Goal: Task Accomplishment & Management: Manage account settings

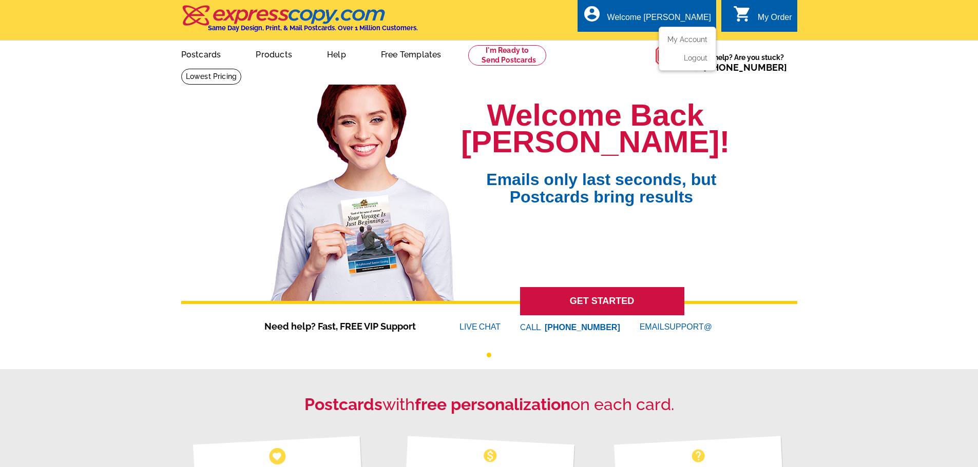
click at [703, 13] on div "Welcome [PERSON_NAME]" at bounding box center [659, 20] width 104 height 14
click at [692, 37] on link "My Account" at bounding box center [685, 39] width 44 height 9
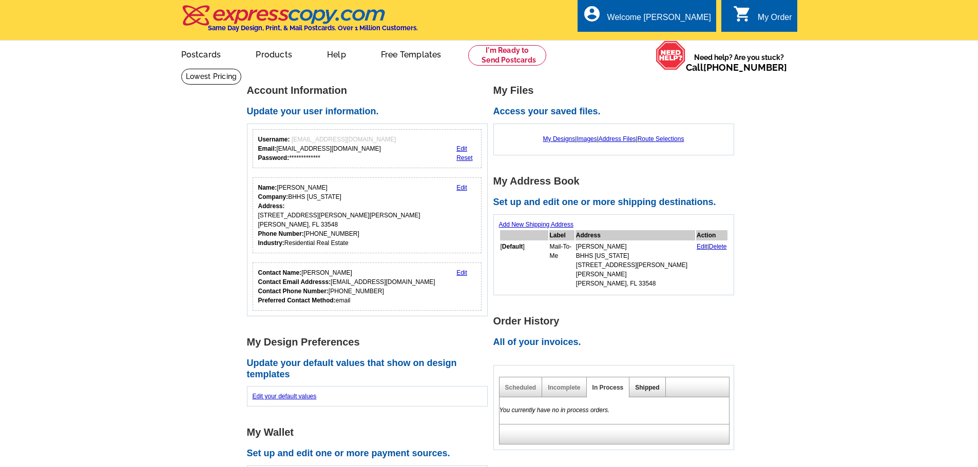
click at [649, 384] on link "Shipped" at bounding box center [647, 387] width 24 height 7
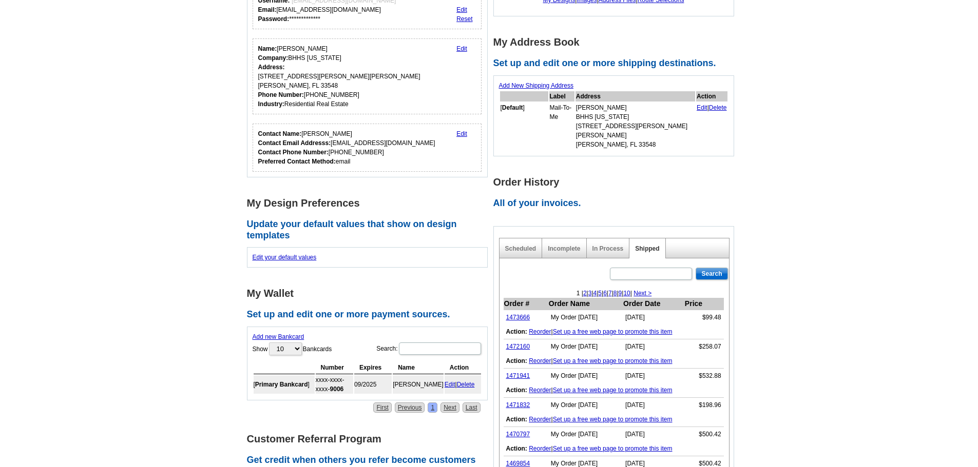
scroll to position [154, 0]
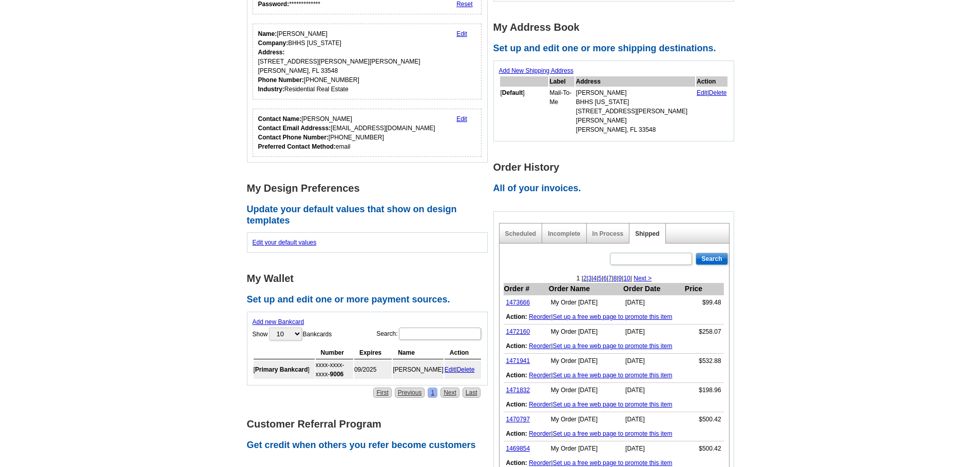
click at [583, 275] on link "2" at bounding box center [585, 278] width 4 height 7
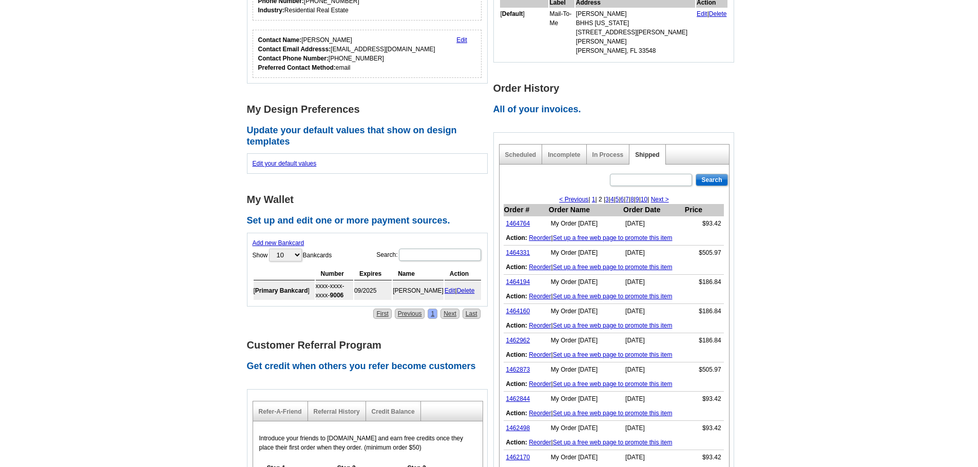
scroll to position [308, 0]
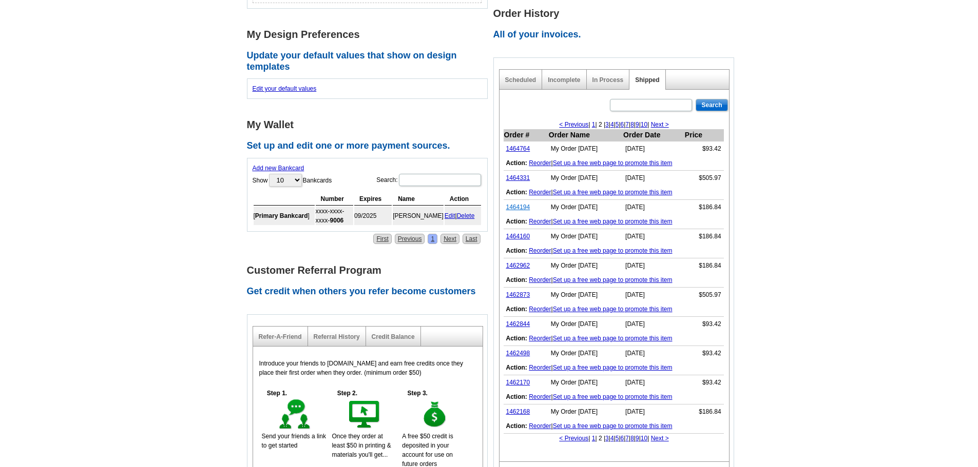
click at [520, 204] on link "1464194" at bounding box center [518, 207] width 24 height 7
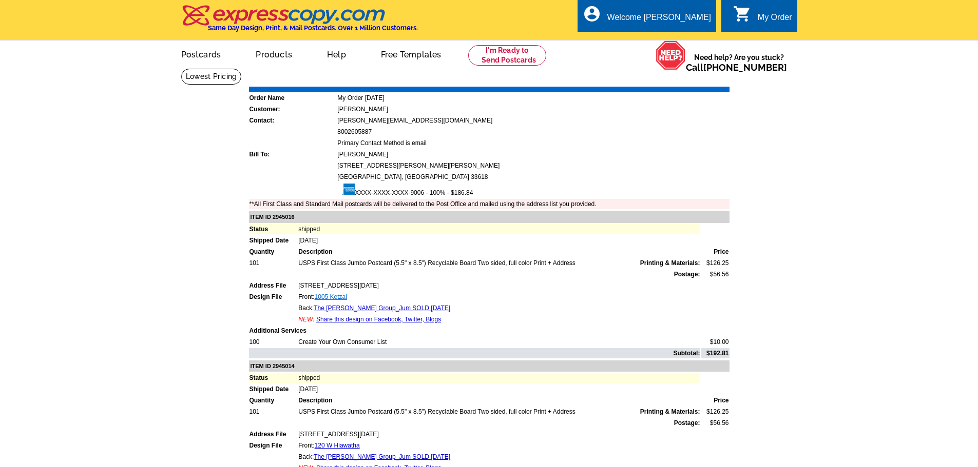
click at [336, 295] on link "1005 Ketzal" at bounding box center [331, 297] width 32 height 7
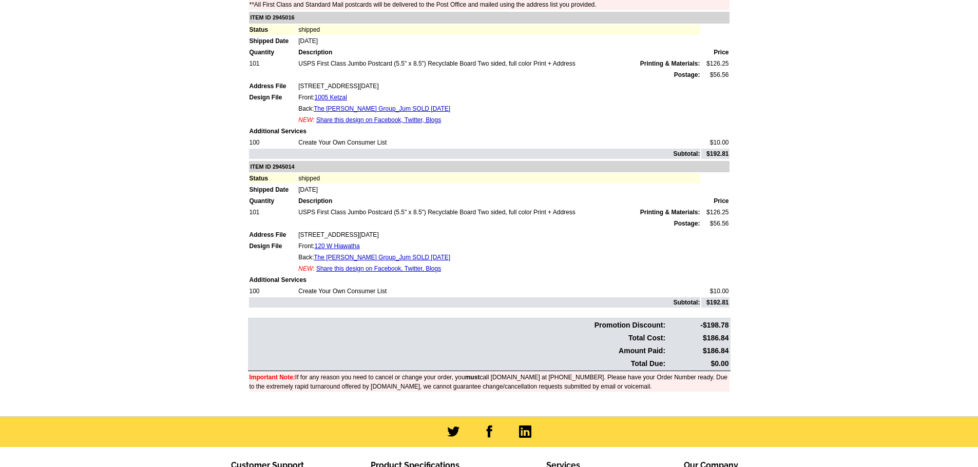
scroll to position [205, 0]
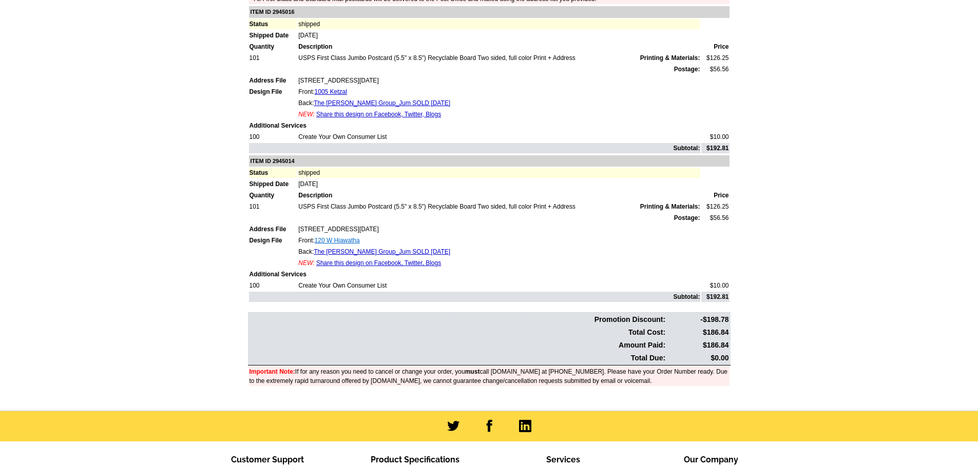
click at [330, 240] on link "120 W Hiawatha" at bounding box center [337, 240] width 45 height 7
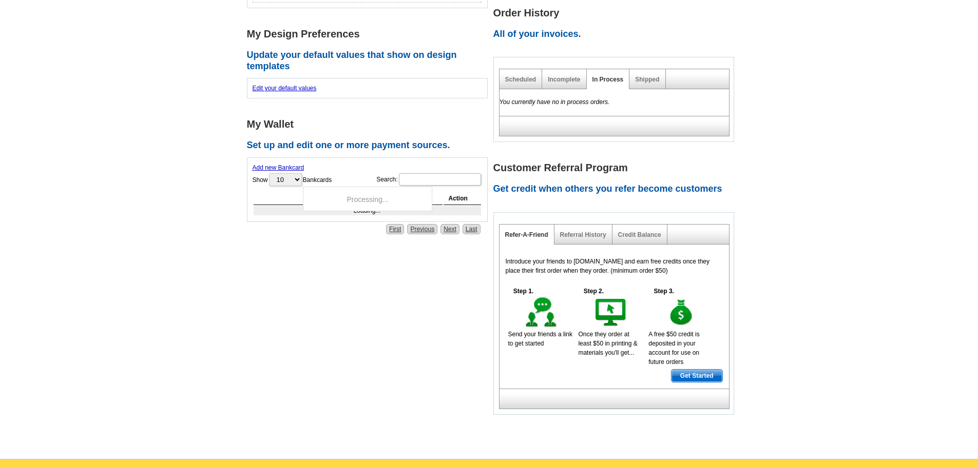
scroll to position [308, 0]
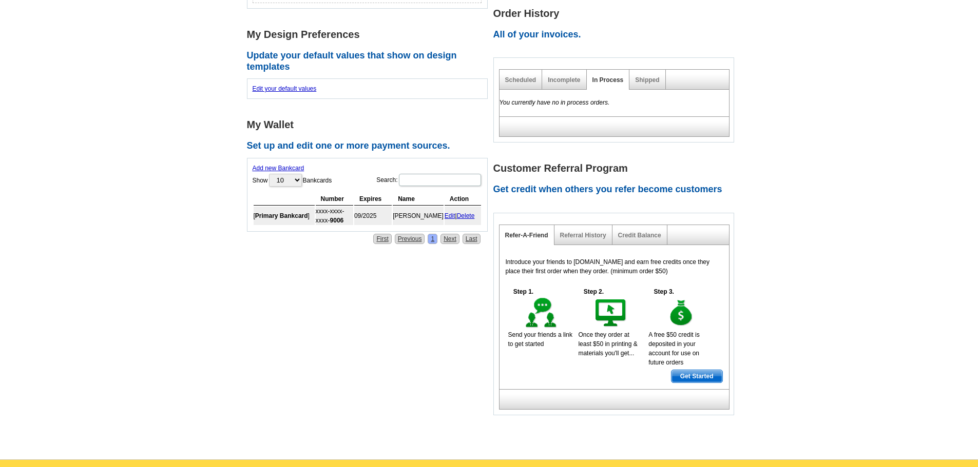
click at [653, 76] on link "Shipped" at bounding box center [647, 79] width 24 height 7
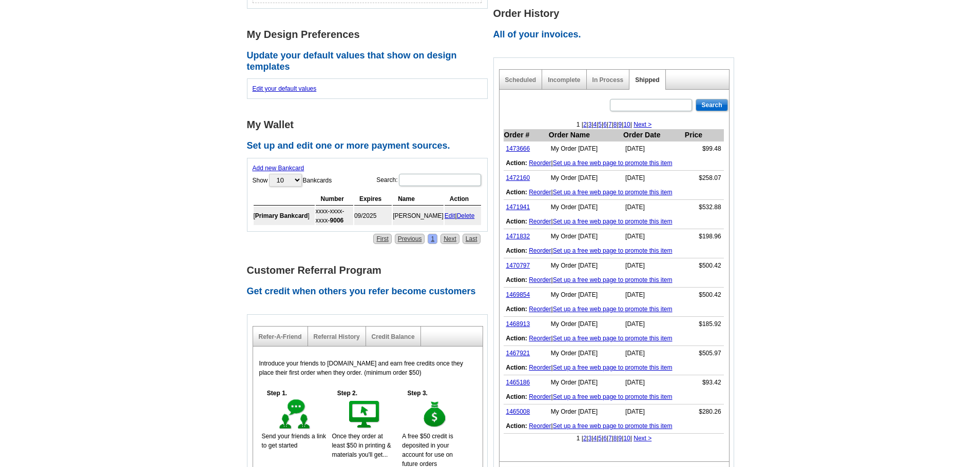
click at [583, 121] on link "2" at bounding box center [585, 124] width 4 height 7
click at [525, 291] on link "1462873" at bounding box center [518, 294] width 24 height 7
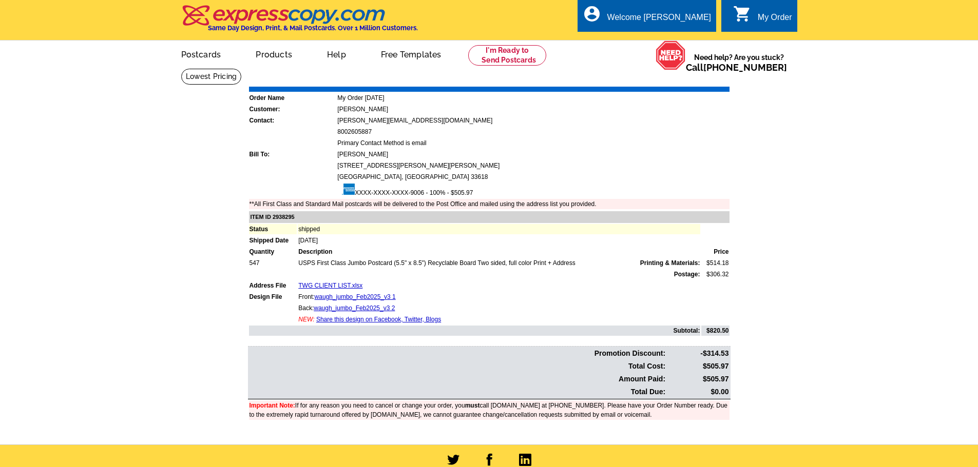
click at [337, 322] on link "Share this design on Facebook, Twitter, Blogs" at bounding box center [378, 319] width 125 height 7
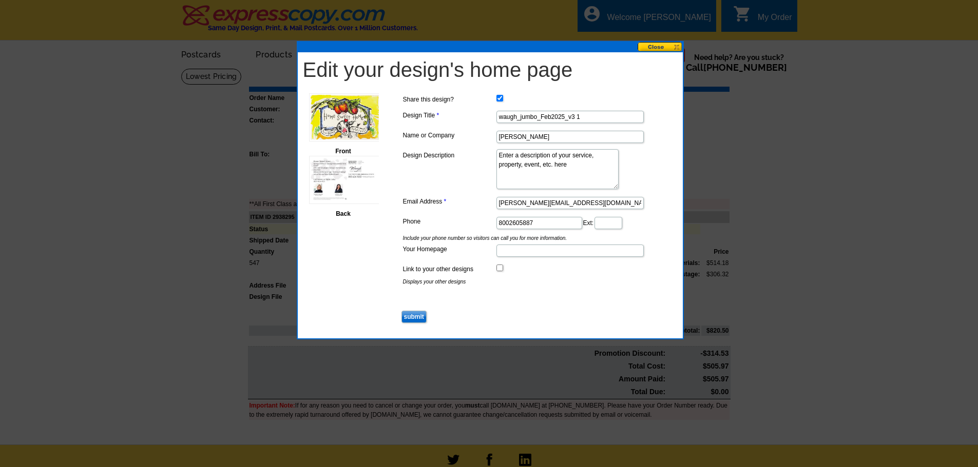
click at [668, 46] on button at bounding box center [659, 47] width 45 height 10
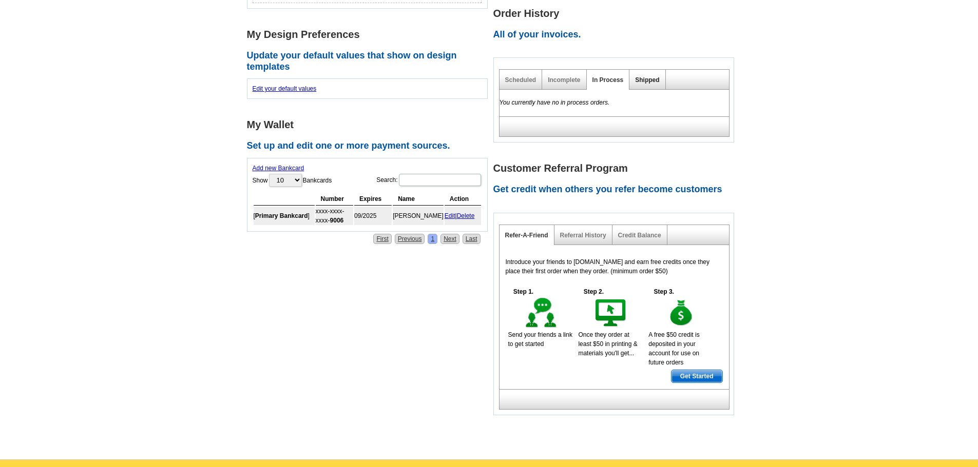
click at [644, 76] on link "Shipped" at bounding box center [647, 79] width 24 height 7
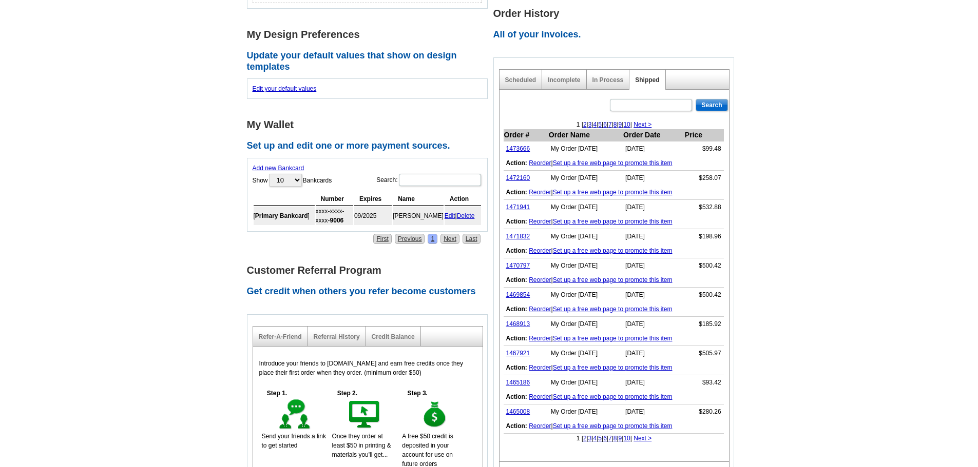
click at [583, 121] on link "2" at bounding box center [585, 124] width 4 height 7
click at [605, 121] on link "3" at bounding box center [607, 124] width 4 height 7
click at [521, 145] on link "1462015" at bounding box center [518, 148] width 24 height 7
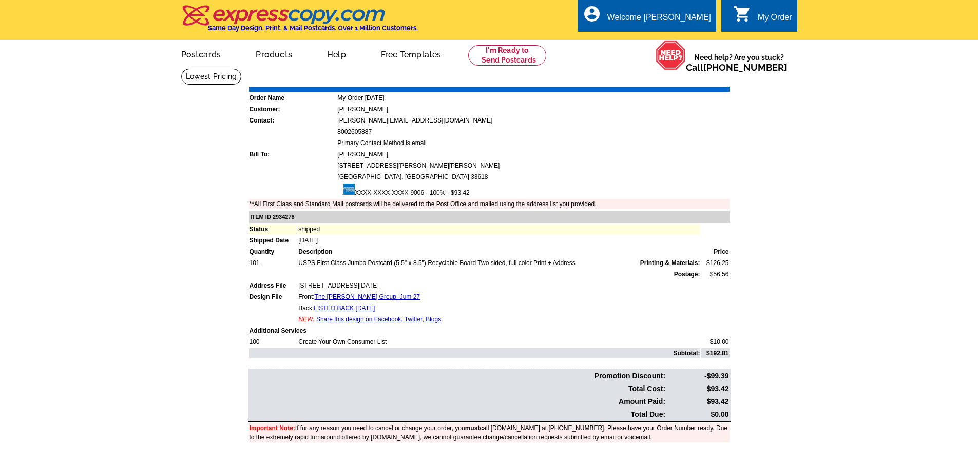
click at [689, 77] on link "Print Invoice" at bounding box center [702, 79] width 53 height 9
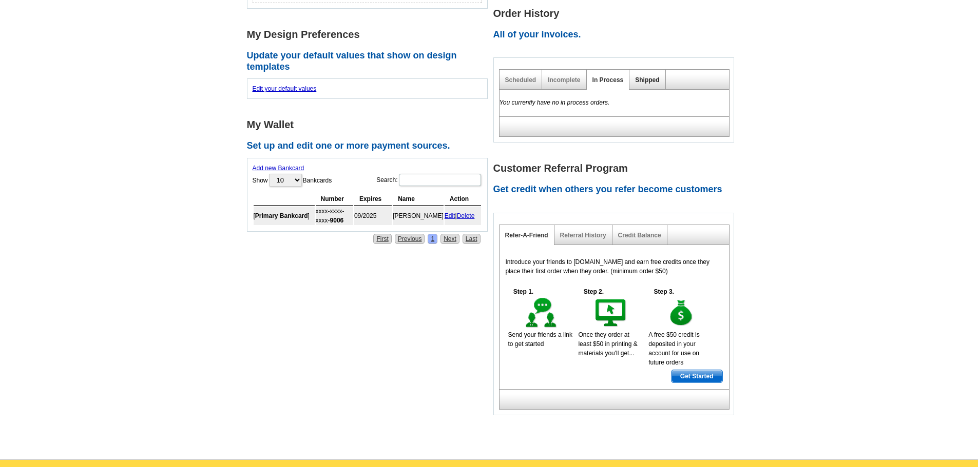
click at [647, 76] on link "Shipped" at bounding box center [647, 79] width 24 height 7
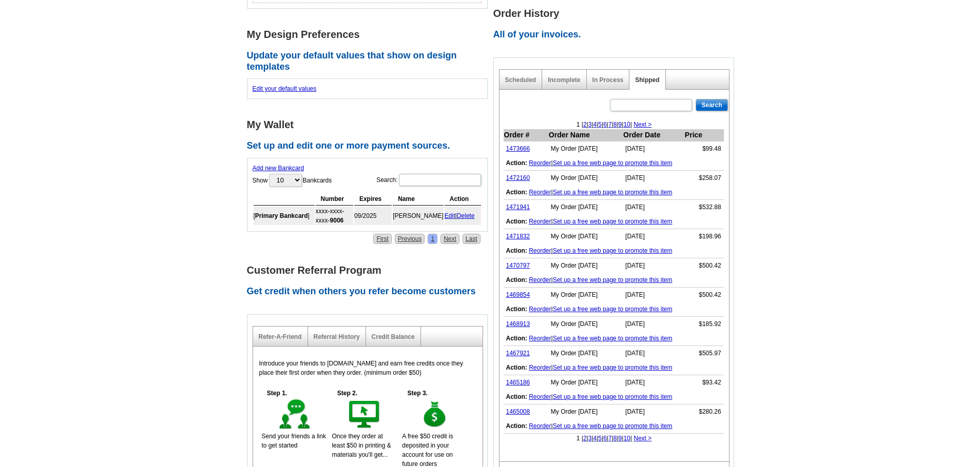
click at [588, 121] on link "3" at bounding box center [590, 124] width 4 height 7
click at [515, 174] on link "1461293" at bounding box center [518, 177] width 24 height 7
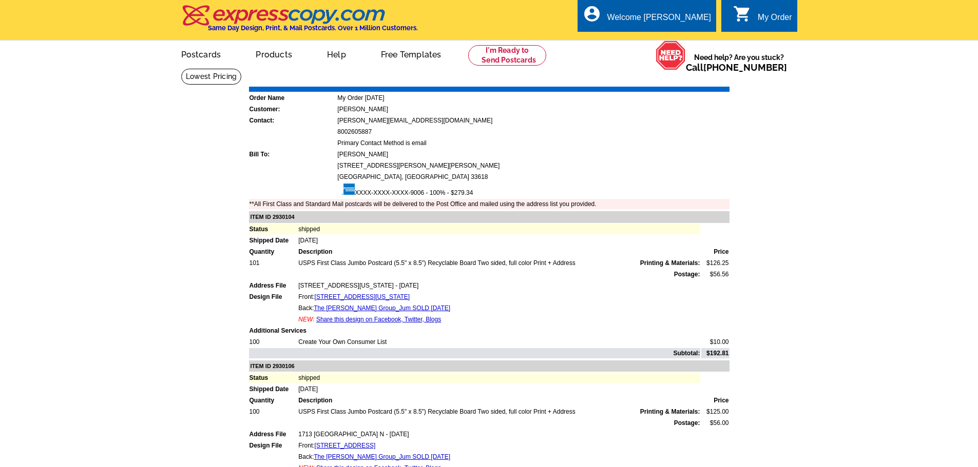
click at [693, 76] on link "Print Invoice" at bounding box center [702, 79] width 53 height 9
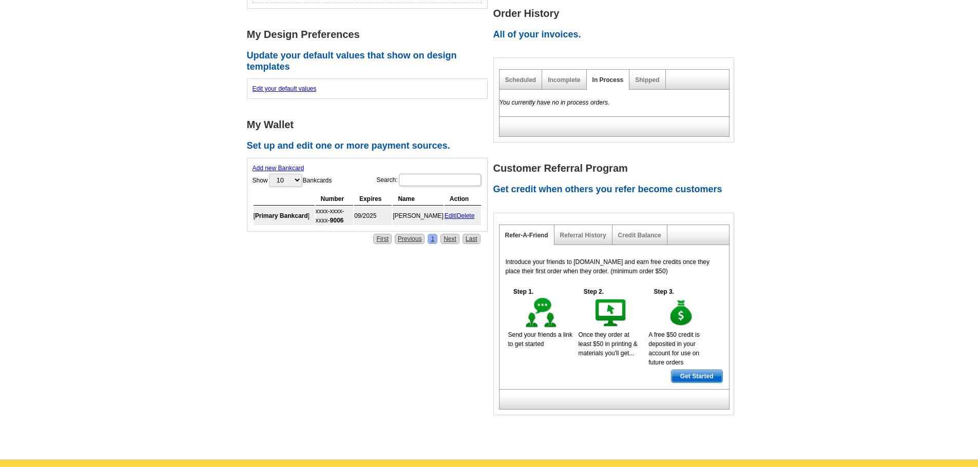
click at [661, 72] on div "Shipped" at bounding box center [647, 80] width 36 height 20
click at [653, 76] on link "Shipped" at bounding box center [647, 79] width 24 height 7
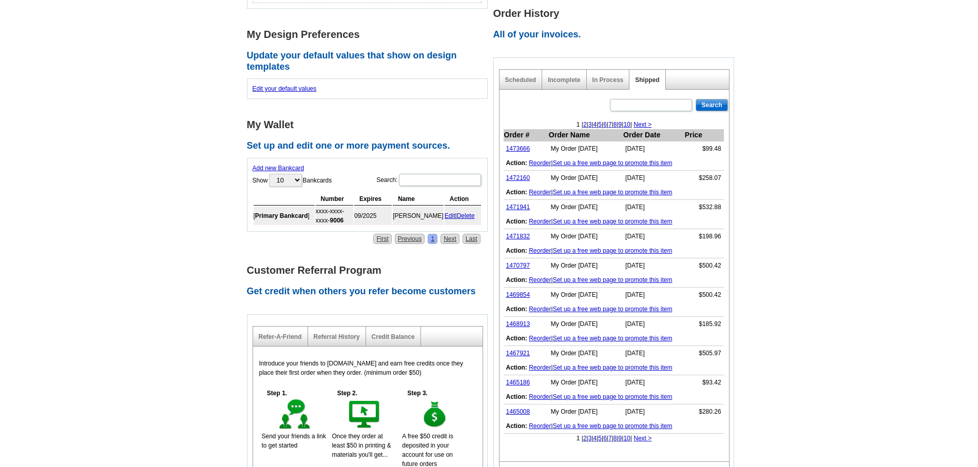
click at [588, 121] on link "3" at bounding box center [590, 124] width 4 height 7
click at [515, 204] on link "1461216" at bounding box center [518, 207] width 24 height 7
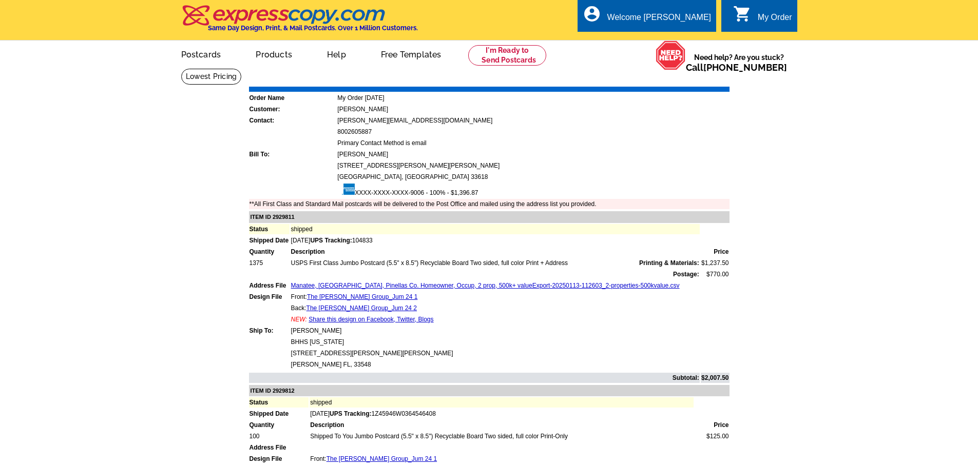
click at [687, 78] on link "Print Invoice" at bounding box center [702, 79] width 53 height 9
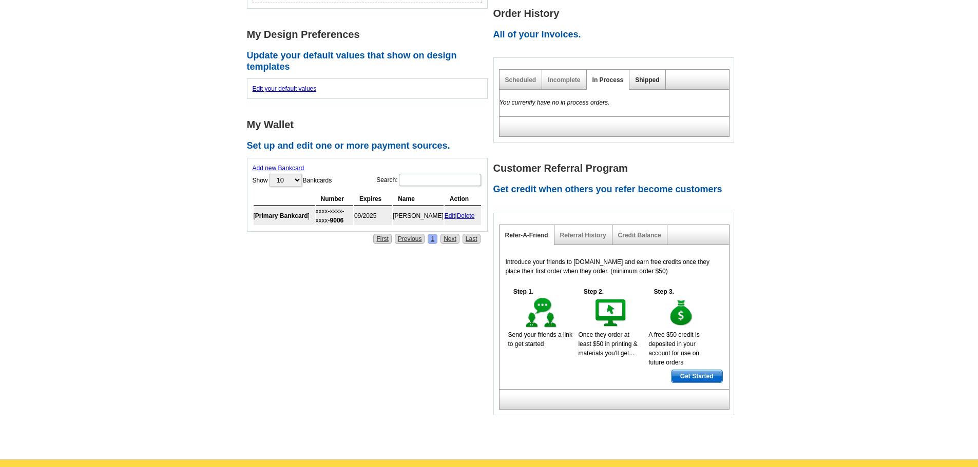
click at [638, 76] on link "Shipped" at bounding box center [647, 79] width 24 height 7
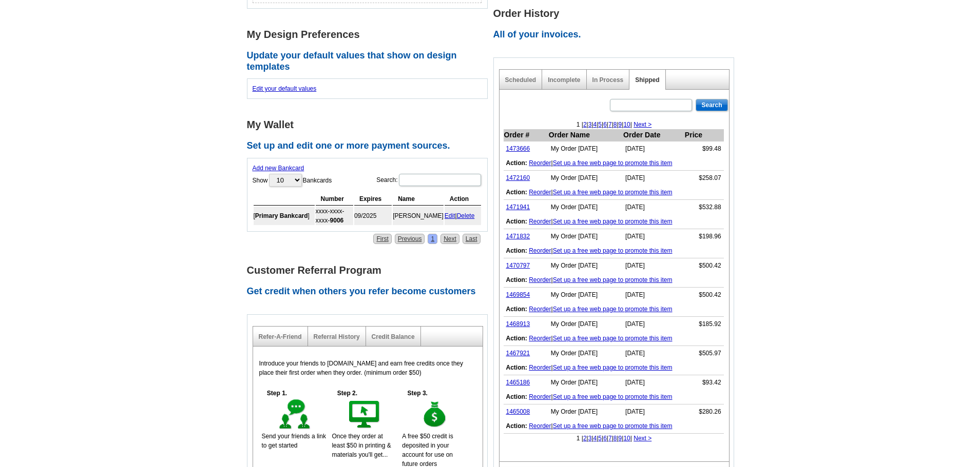
click at [578, 120] on div "1 | 2 | 3 | 4 | 5 | 6 | 7 | 8 | 9 | 10 | Next >" at bounding box center [613, 124] width 229 height 9
click at [588, 121] on link "3" at bounding box center [590, 124] width 4 height 7
click at [519, 233] on link "1459518" at bounding box center [518, 236] width 24 height 7
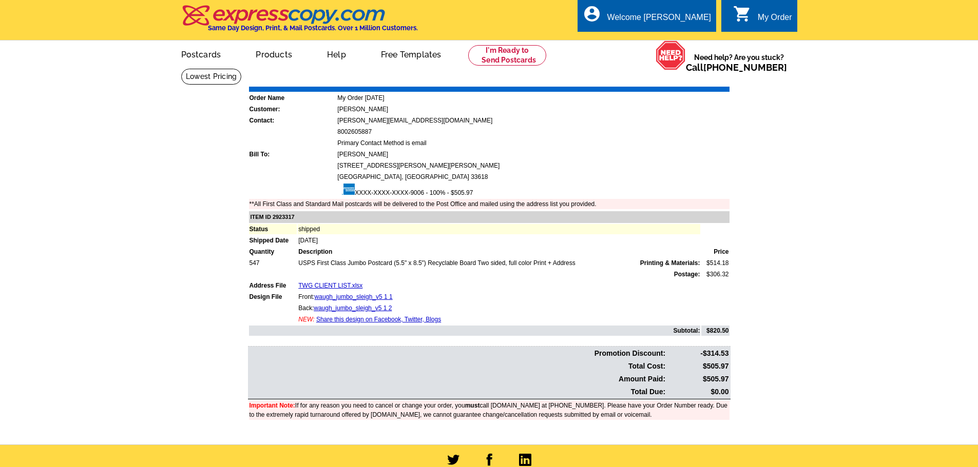
click at [689, 76] on link "Print Invoice" at bounding box center [702, 79] width 53 height 9
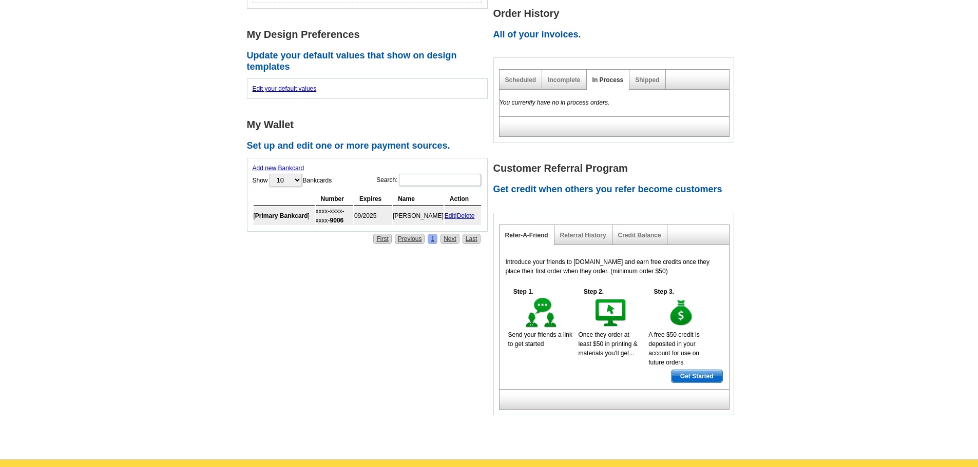
click at [651, 70] on div "Shipped" at bounding box center [647, 80] width 36 height 20
click at [651, 76] on link "Shipped" at bounding box center [647, 79] width 24 height 7
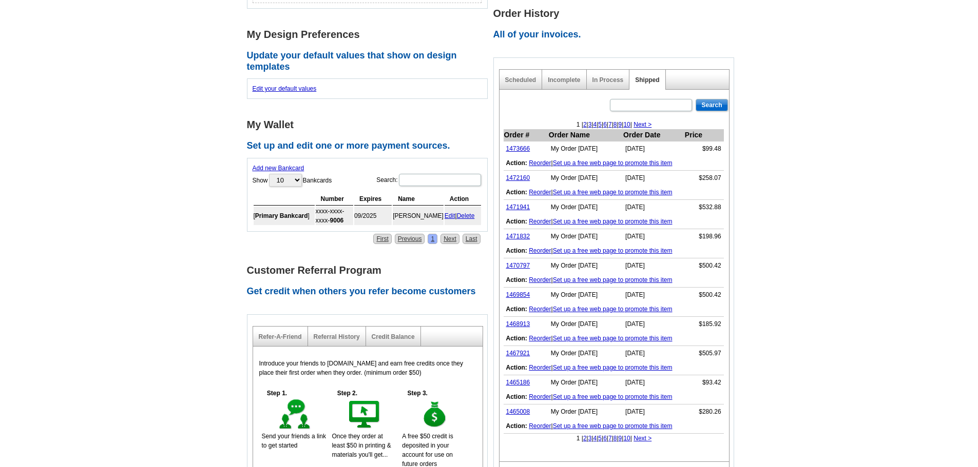
click at [588, 121] on link "3" at bounding box center [590, 124] width 4 height 7
click at [517, 262] on link "1459514" at bounding box center [518, 265] width 24 height 7
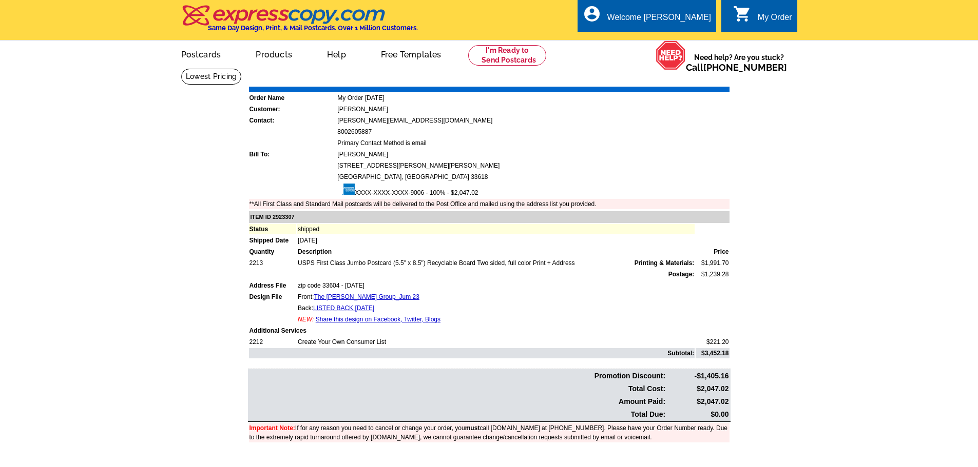
click at [335, 321] on link "Share this design on Facebook, Twitter, Blogs" at bounding box center [378, 319] width 125 height 7
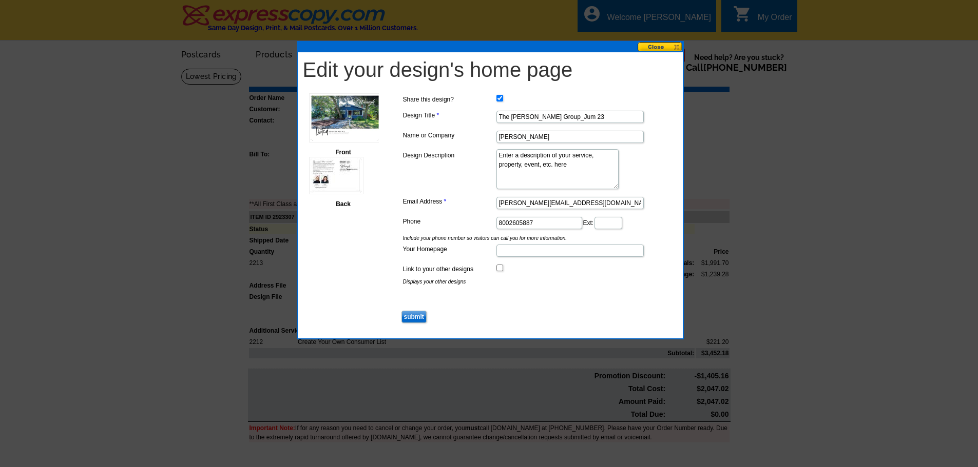
click at [658, 47] on button at bounding box center [659, 47] width 45 height 10
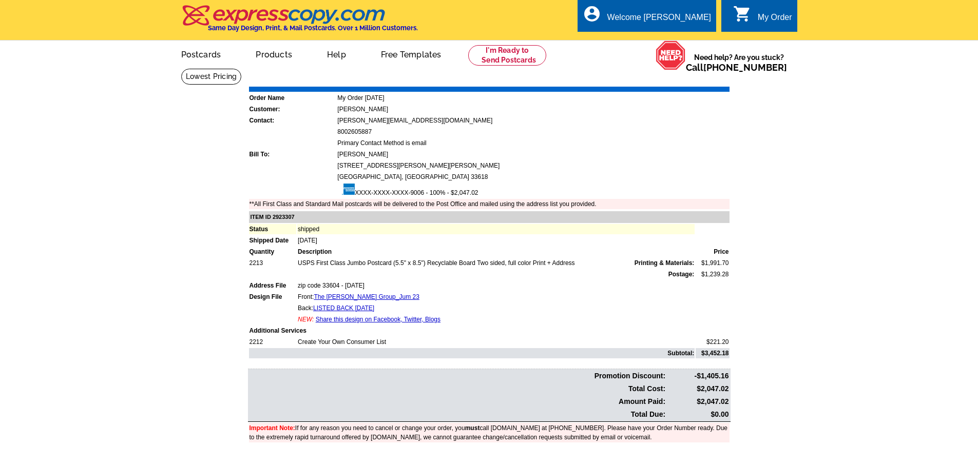
click at [705, 78] on link "Print Invoice" at bounding box center [702, 79] width 53 height 9
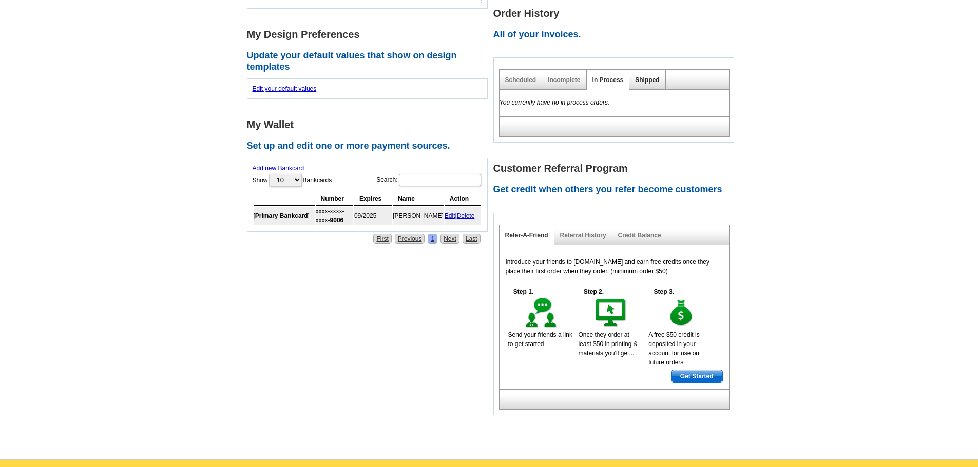
click at [647, 76] on link "Shipped" at bounding box center [647, 79] width 24 height 7
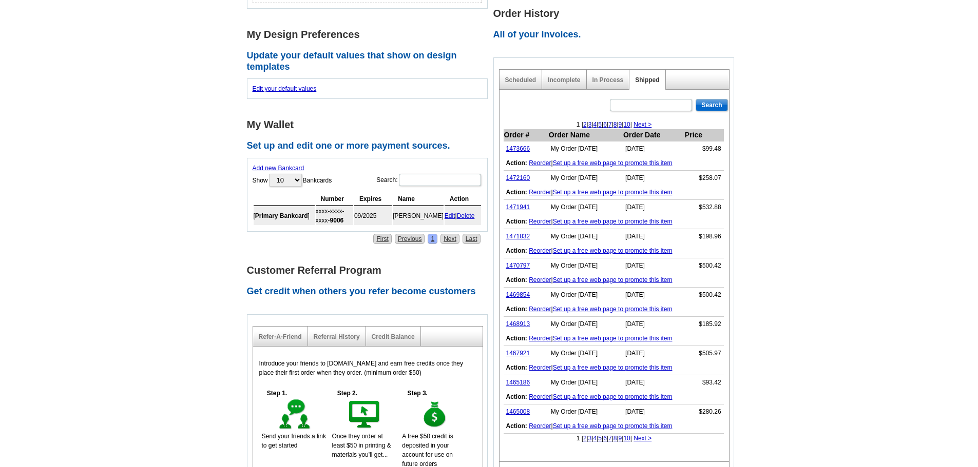
click at [588, 121] on link "3" at bounding box center [590, 124] width 4 height 7
click at [516, 291] on link "1458750" at bounding box center [518, 294] width 24 height 7
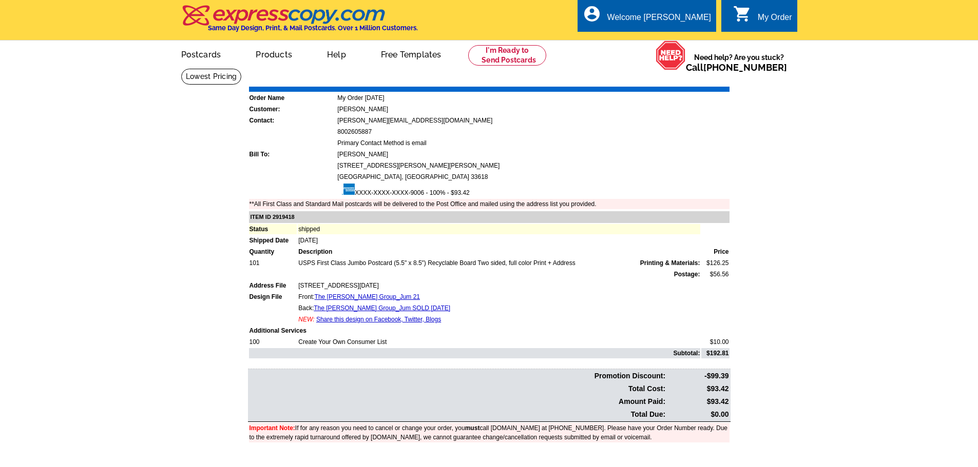
click at [697, 77] on link "Print Invoice" at bounding box center [702, 79] width 53 height 9
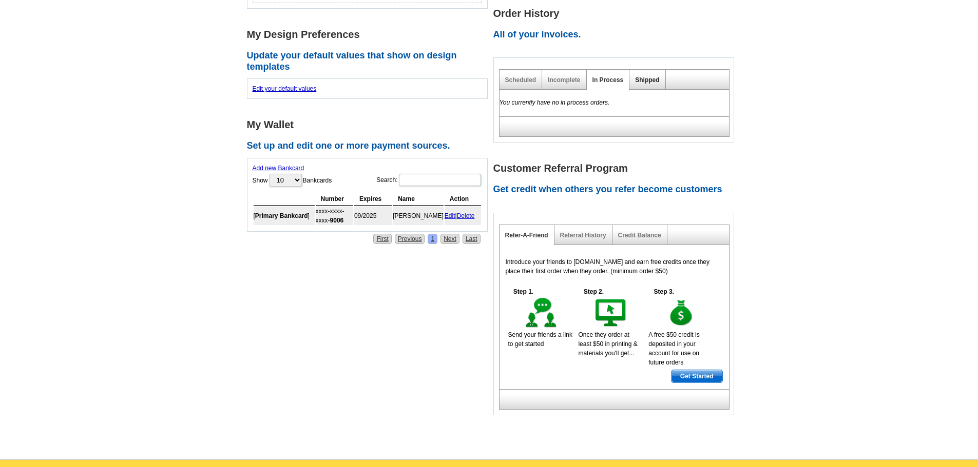
click at [655, 76] on link "Shipped" at bounding box center [647, 79] width 24 height 7
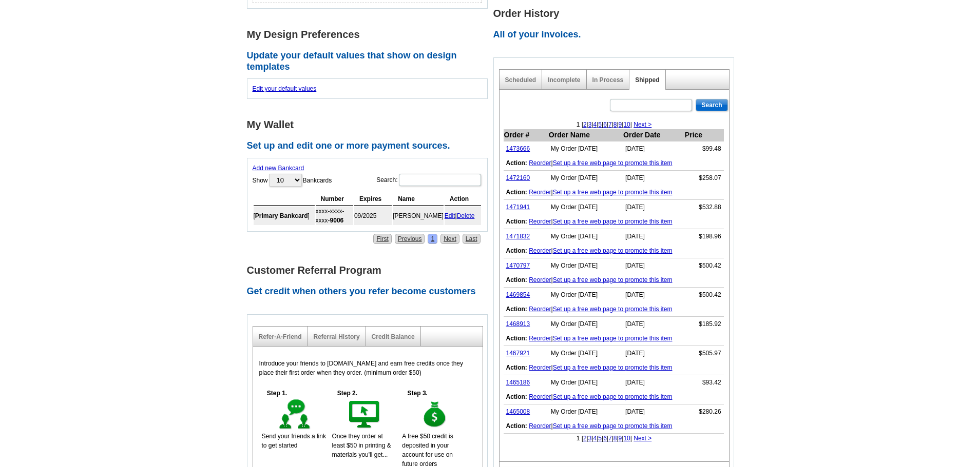
click at [588, 121] on link "3" at bounding box center [590, 124] width 4 height 7
click at [518, 321] on link "1458510" at bounding box center [518, 324] width 24 height 7
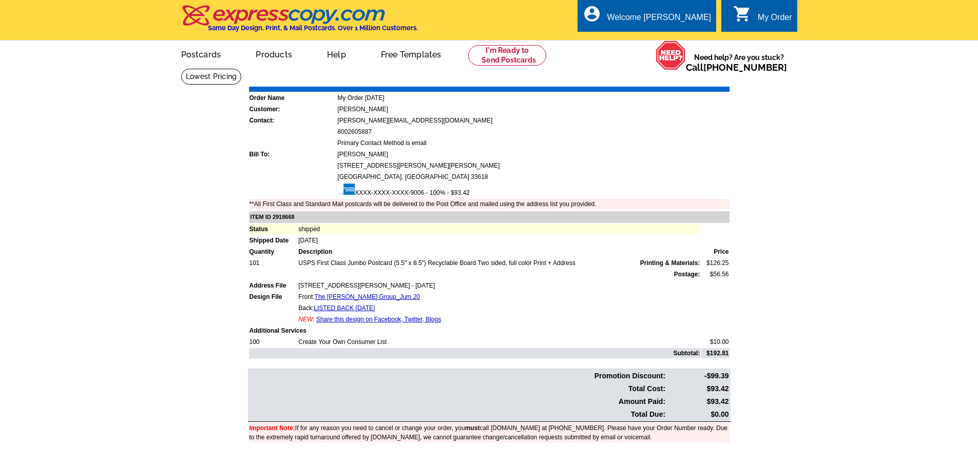
click at [699, 81] on link "Print Invoice" at bounding box center [702, 79] width 53 height 9
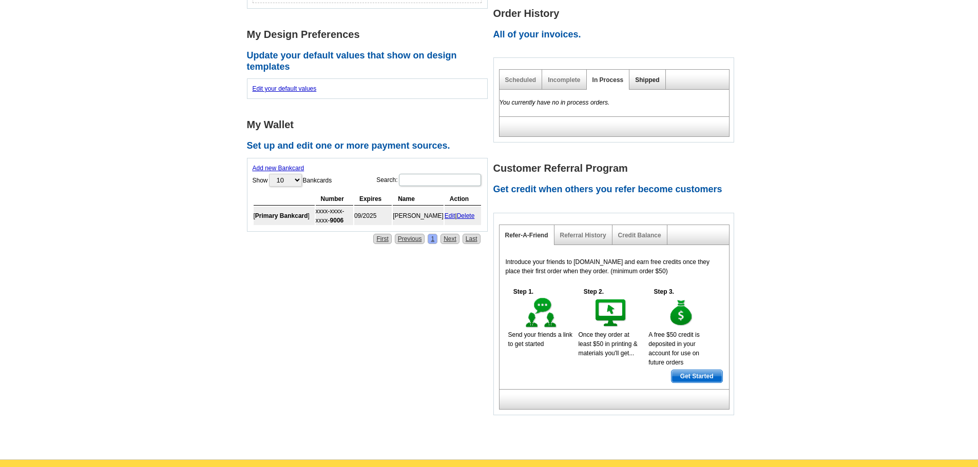
click at [653, 76] on link "Shipped" at bounding box center [647, 79] width 24 height 7
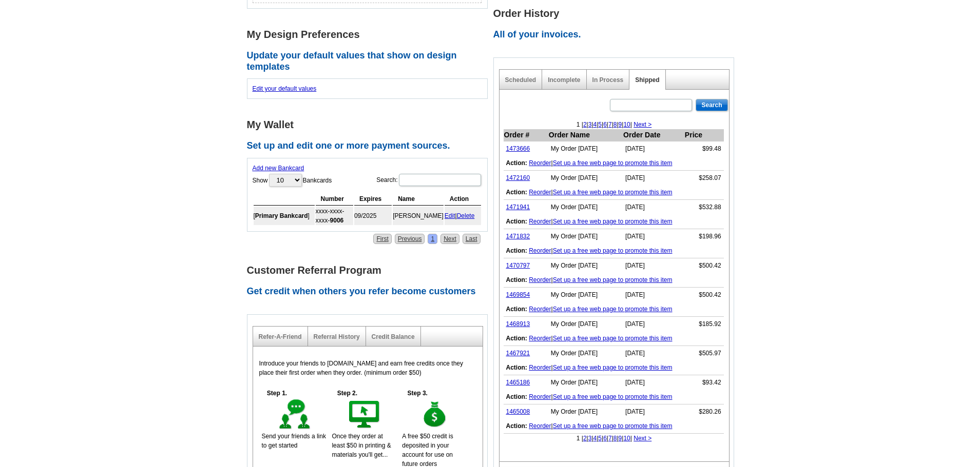
click at [588, 121] on link "3" at bounding box center [590, 124] width 4 height 7
click at [511, 350] on link "1458119" at bounding box center [518, 353] width 24 height 7
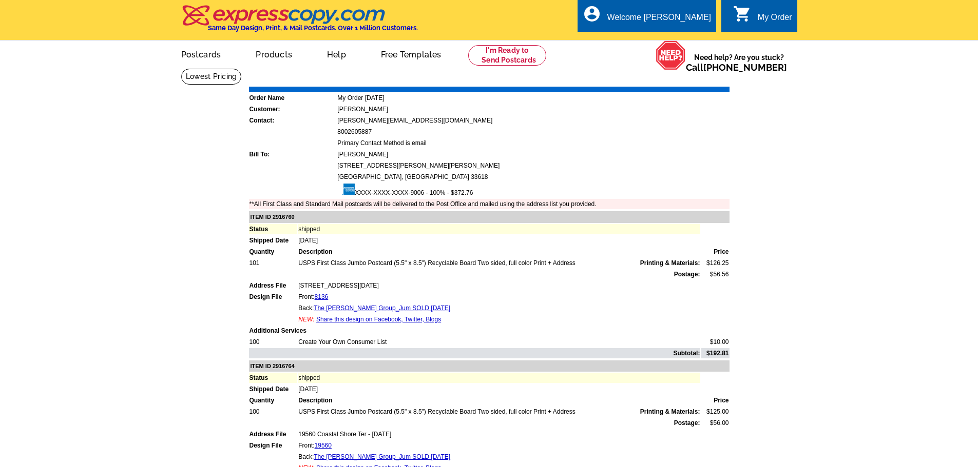
click at [699, 79] on link "Print Invoice" at bounding box center [702, 79] width 53 height 9
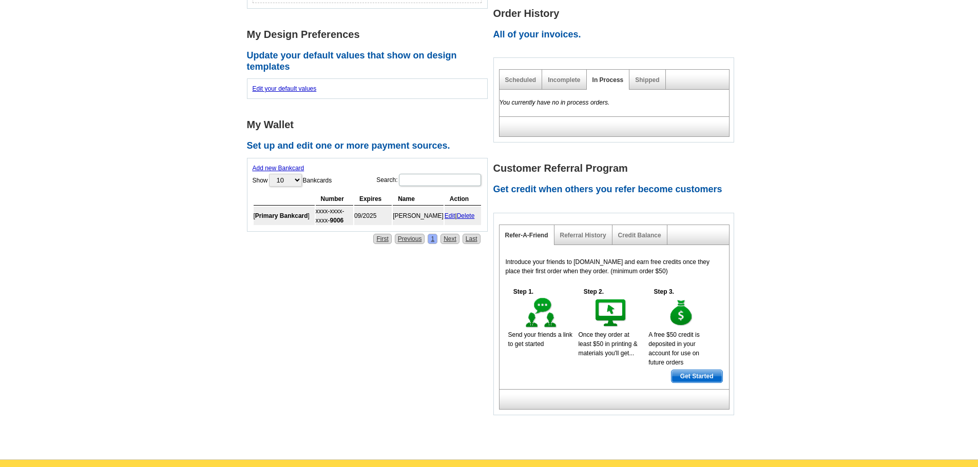
click at [642, 70] on div "Shipped" at bounding box center [647, 80] width 36 height 20
click at [645, 76] on link "Shipped" at bounding box center [647, 79] width 24 height 7
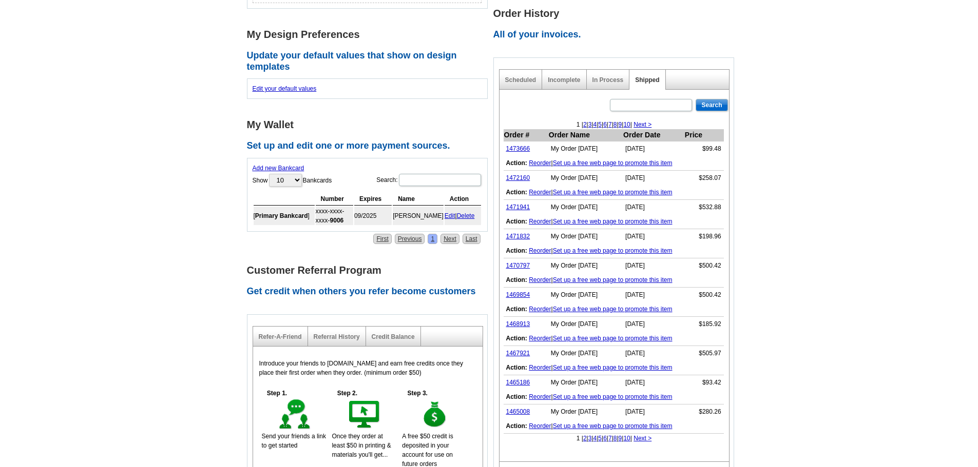
click at [588, 121] on link "3" at bounding box center [590, 124] width 4 height 7
click at [523, 379] on link "1458094" at bounding box center [518, 382] width 24 height 7
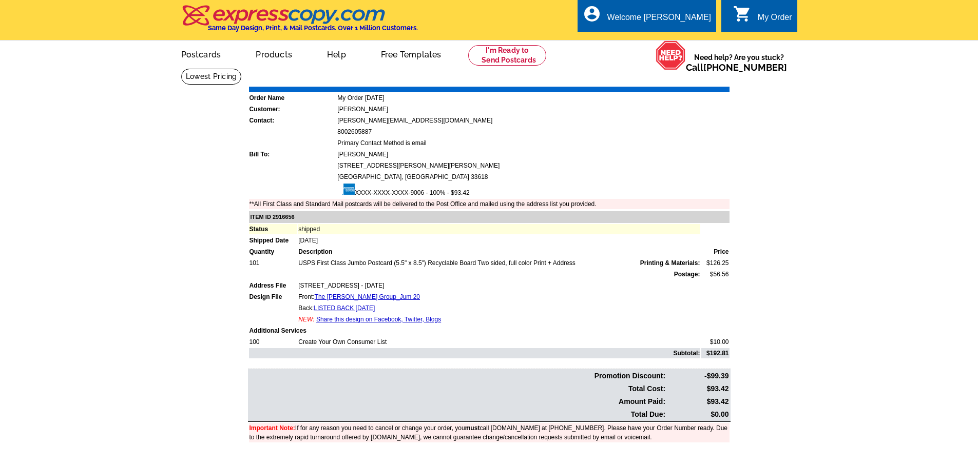
click at [697, 84] on link "Print Invoice" at bounding box center [702, 79] width 53 height 9
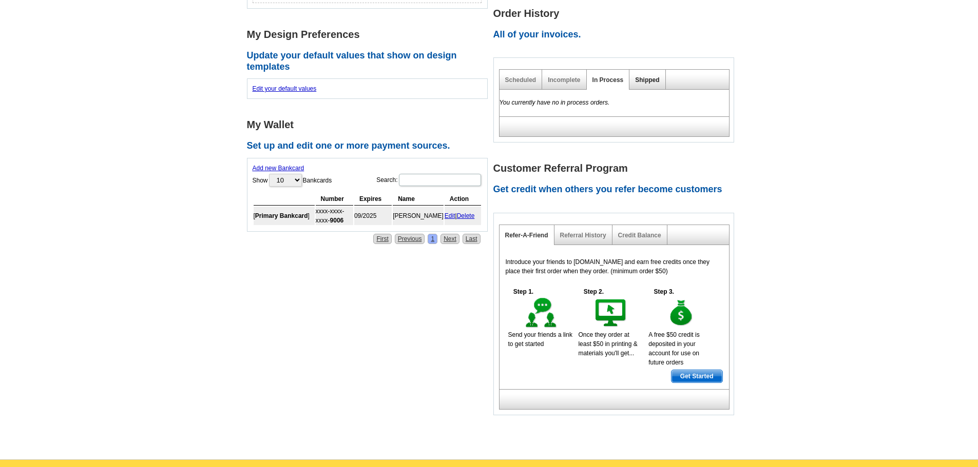
click at [652, 76] on link "Shipped" at bounding box center [647, 79] width 24 height 7
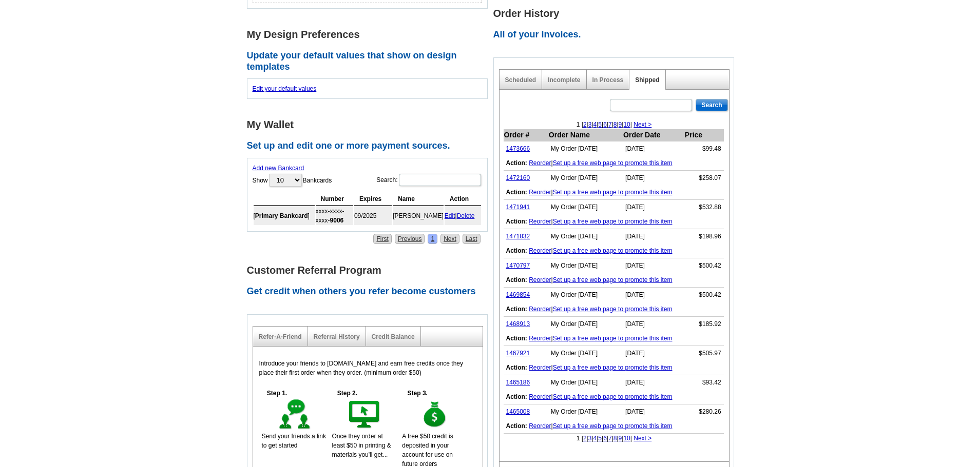
click at [588, 121] on link "3" at bounding box center [590, 124] width 4 height 7
click at [519, 408] on link "1457783" at bounding box center [518, 411] width 24 height 7
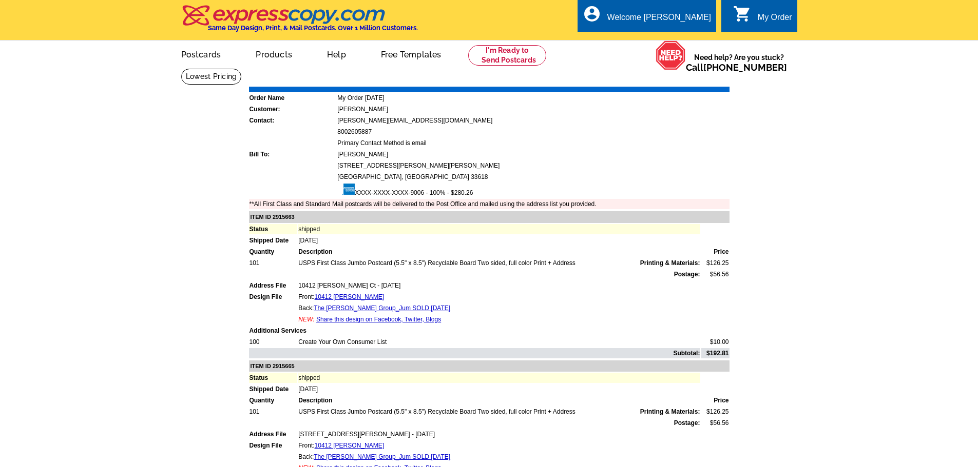
click at [705, 80] on link "Print Invoice" at bounding box center [702, 79] width 53 height 9
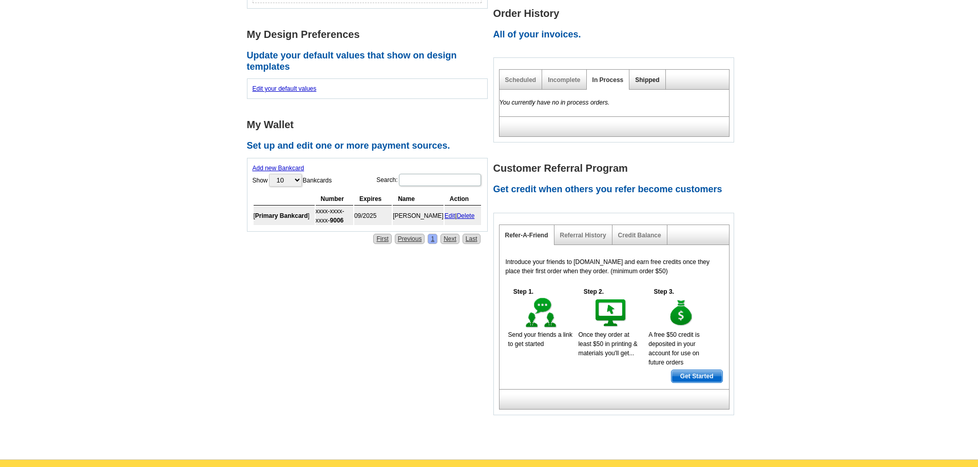
click at [648, 76] on link "Shipped" at bounding box center [647, 79] width 24 height 7
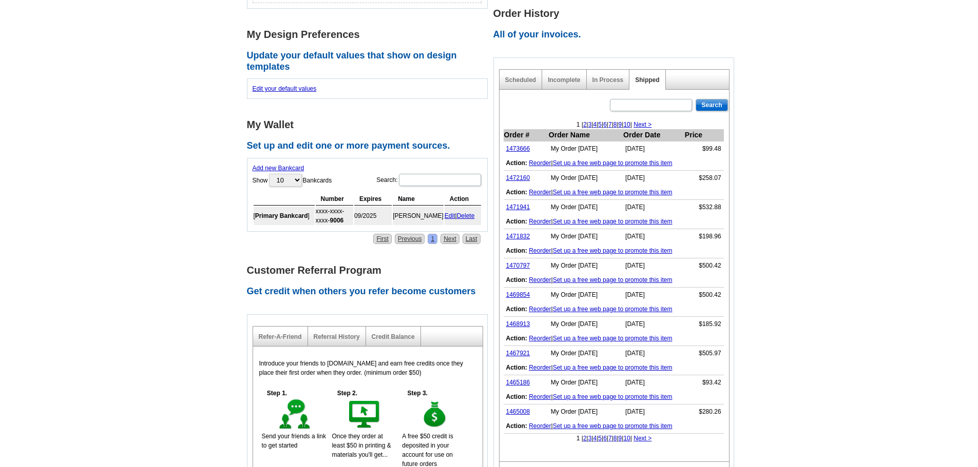
click at [588, 121] on link "3" at bounding box center [590, 124] width 4 height 7
click at [513, 204] on link "1461216" at bounding box center [518, 207] width 24 height 7
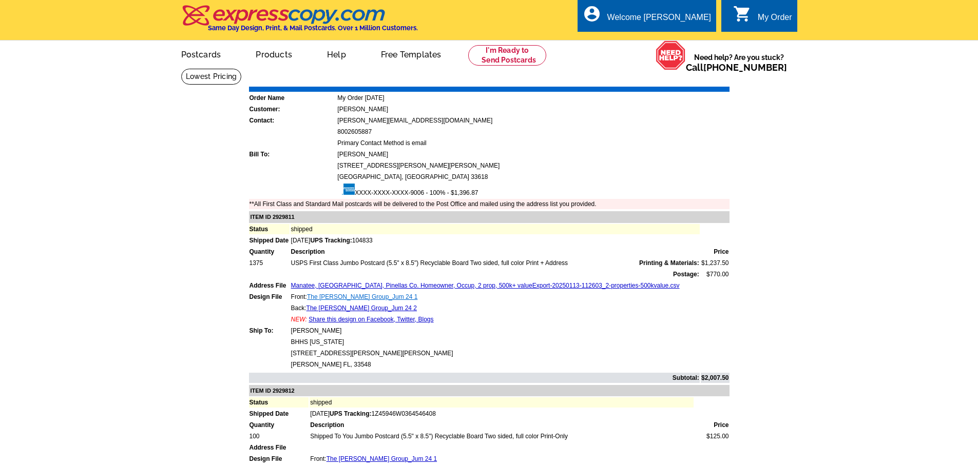
click at [348, 299] on link "The Waugh Group_Jum 24 1" at bounding box center [362, 297] width 110 height 7
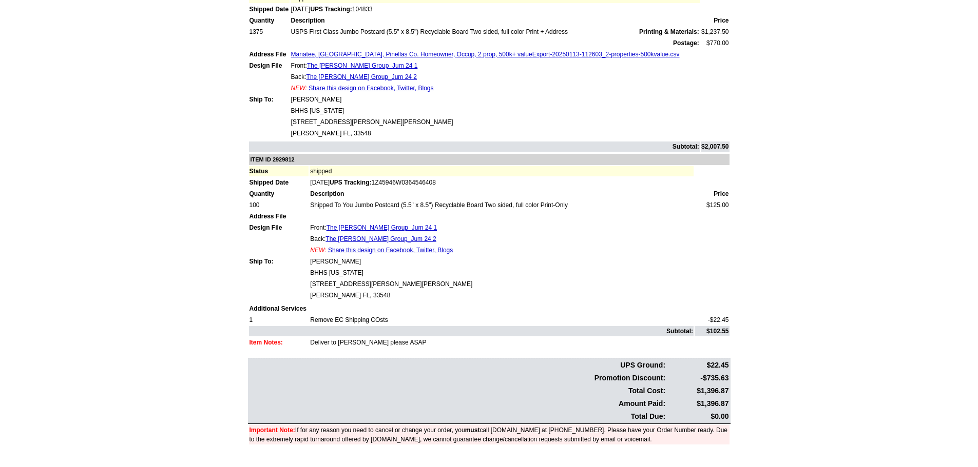
scroll to position [257, 0]
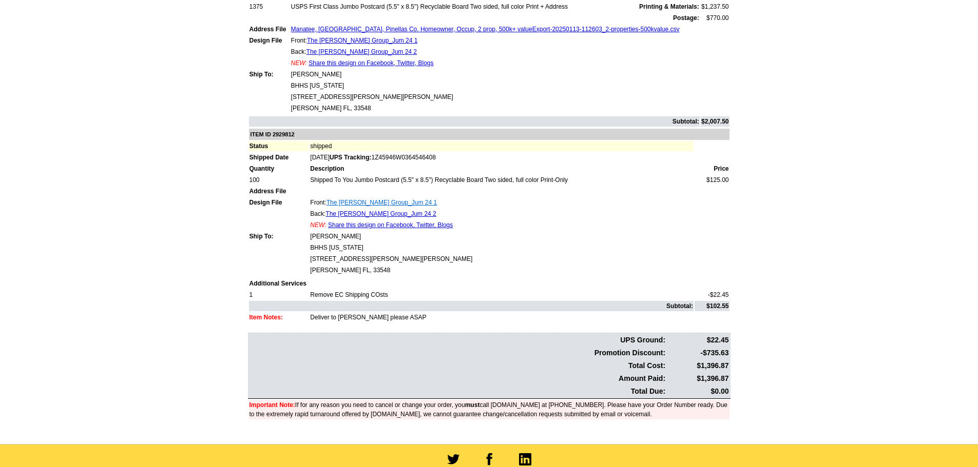
click at [350, 204] on link "The Waugh Group_Jum 24 1" at bounding box center [381, 202] width 110 height 7
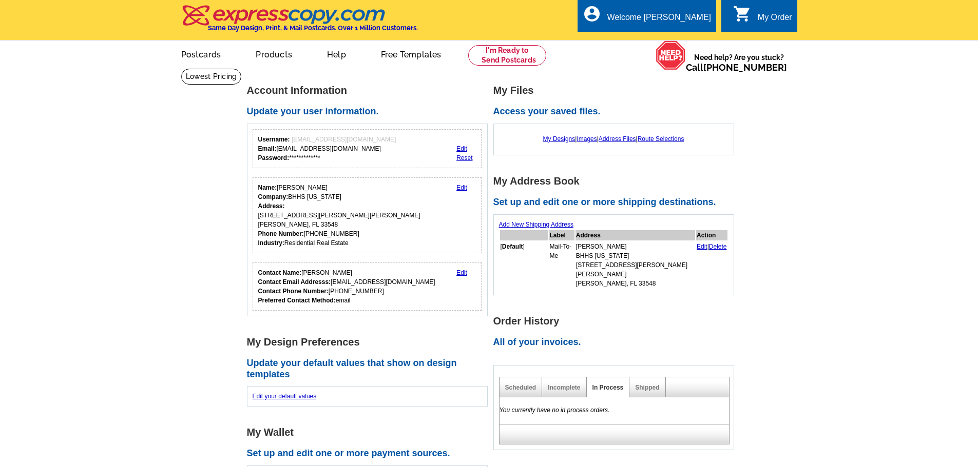
scroll to position [308, 0]
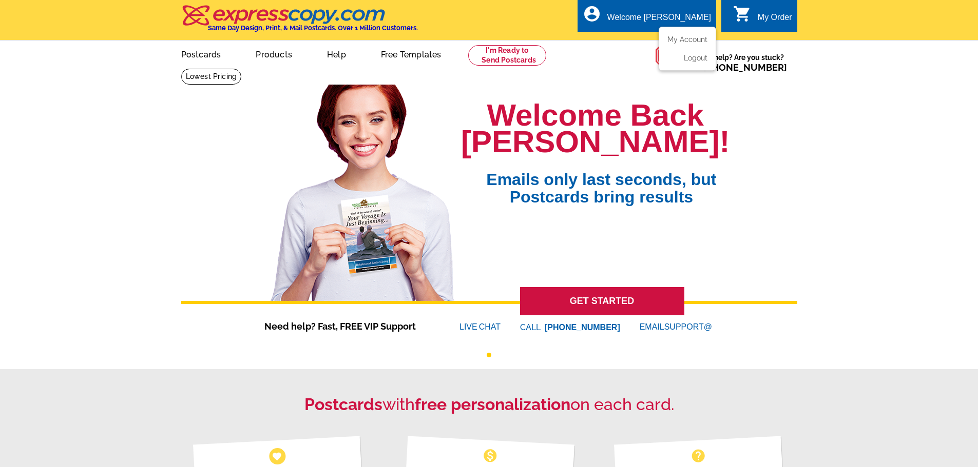
click at [681, 21] on div "Welcome [PERSON_NAME]" at bounding box center [659, 20] width 104 height 14
click at [677, 39] on link "My Account" at bounding box center [685, 39] width 44 height 9
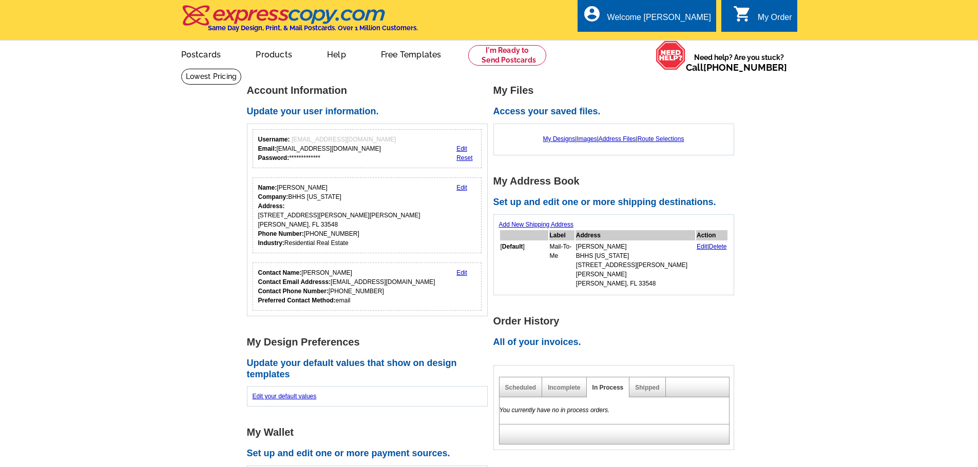
click at [650, 384] on div "Shipped" at bounding box center [647, 388] width 36 height 20
click at [645, 378] on div "Shipped" at bounding box center [647, 388] width 36 height 20
click at [644, 384] on link "Shipped" at bounding box center [647, 387] width 24 height 7
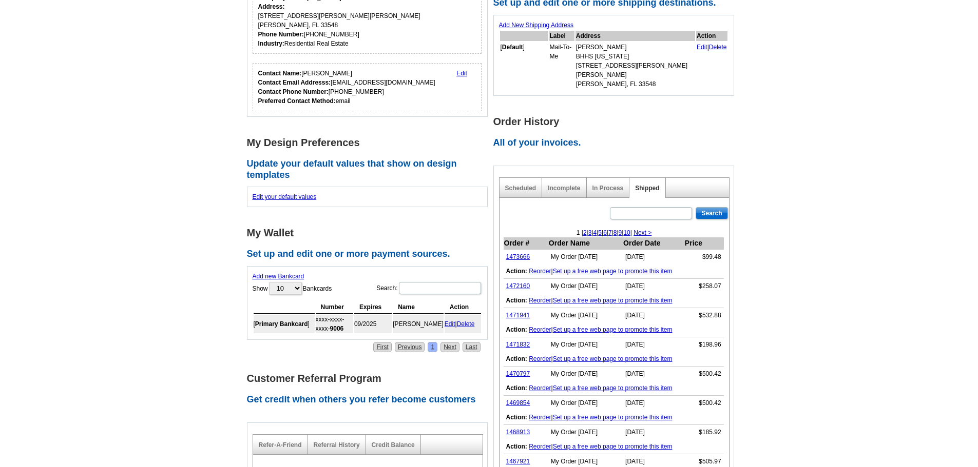
scroll to position [257, 0]
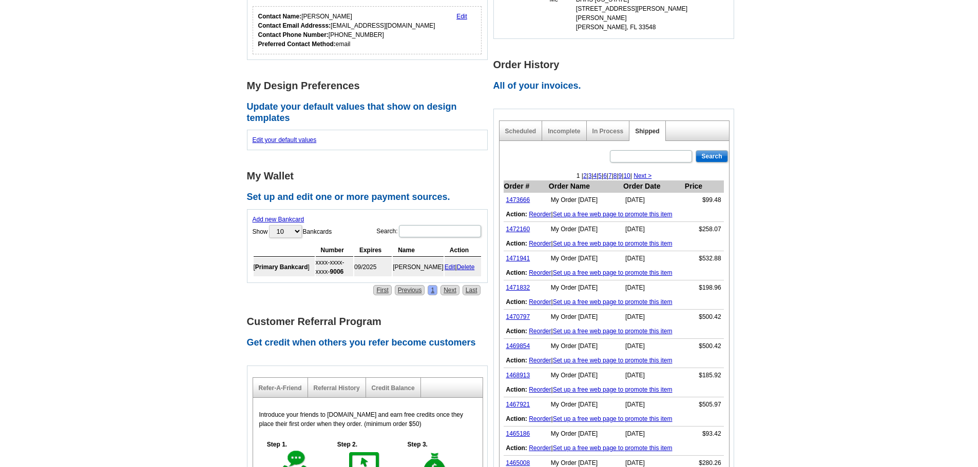
click at [588, 172] on link "3" at bounding box center [590, 175] width 4 height 7
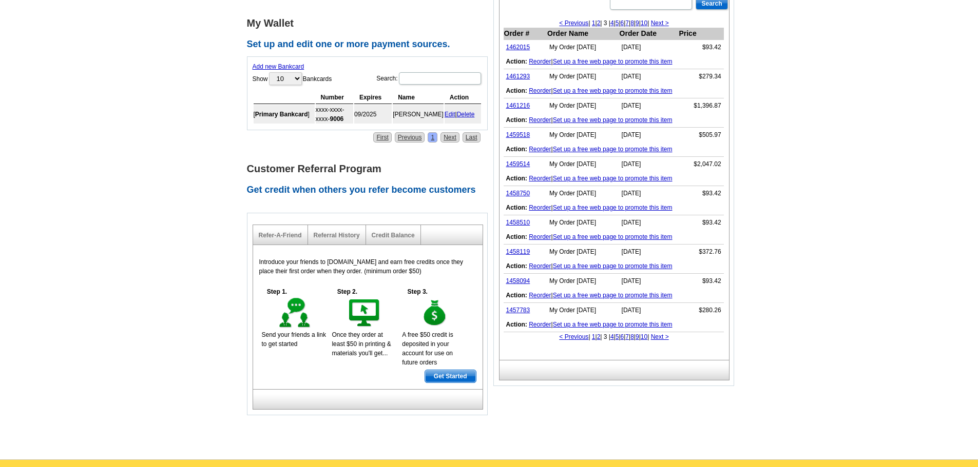
scroll to position [411, 0]
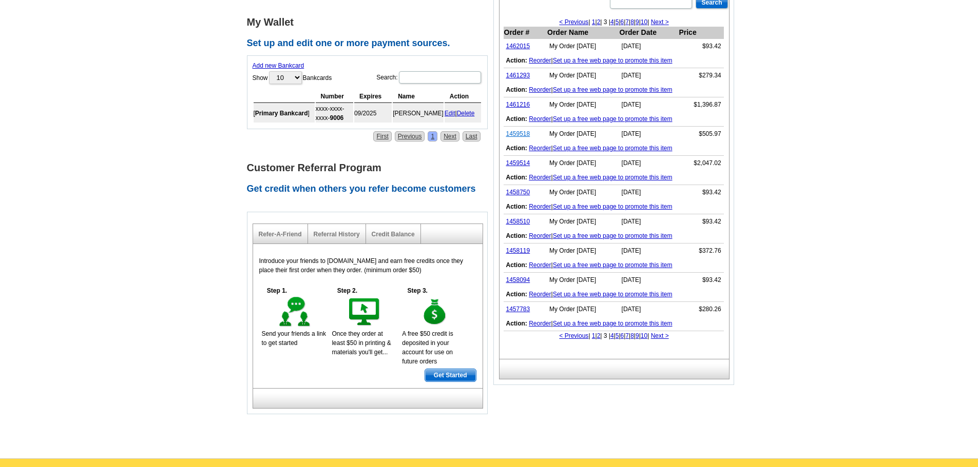
click at [520, 130] on link "1459518" at bounding box center [518, 133] width 24 height 7
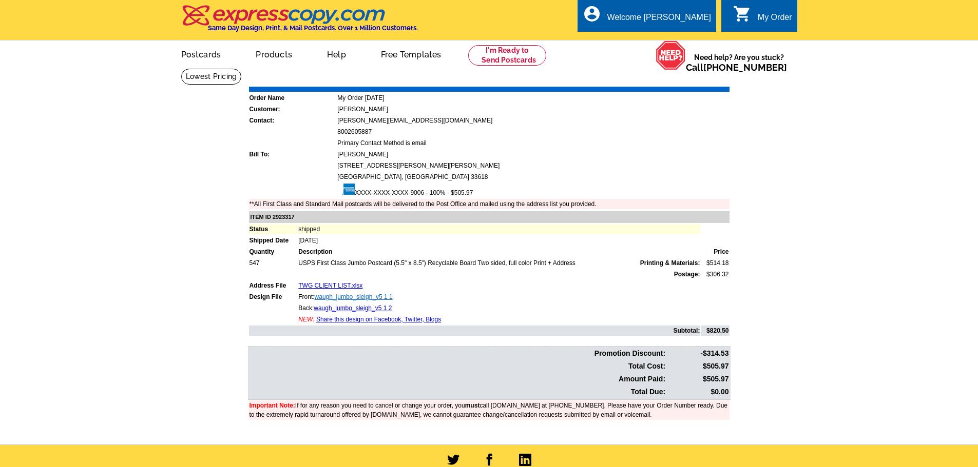
click at [331, 297] on link "waugh_jumbo_sleigh_v5 1 1" at bounding box center [354, 297] width 78 height 7
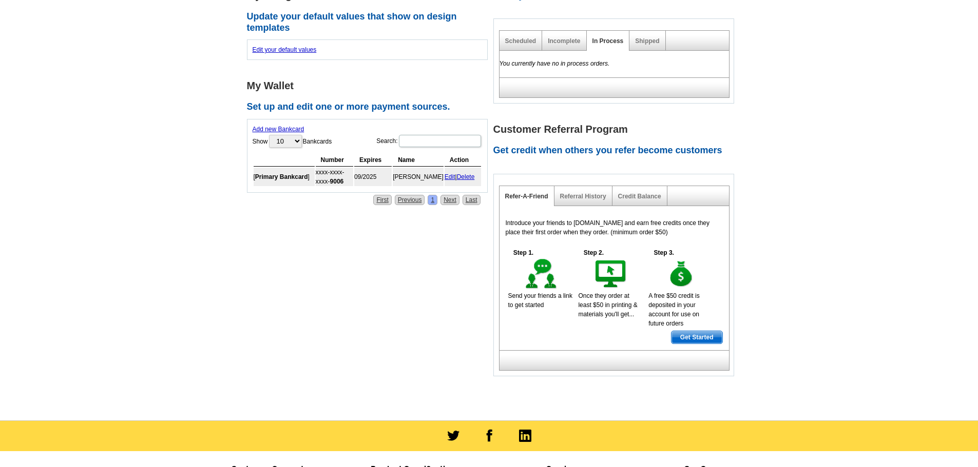
scroll to position [257, 0]
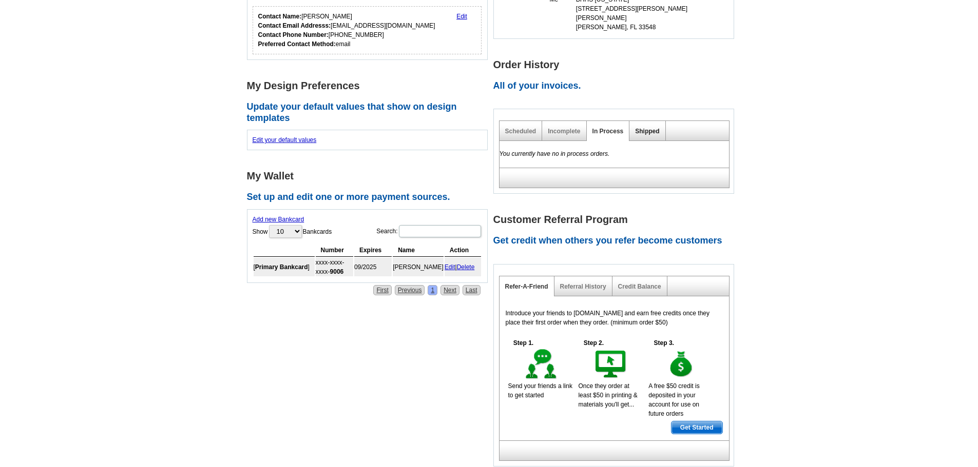
click at [650, 128] on link "Shipped" at bounding box center [647, 131] width 24 height 7
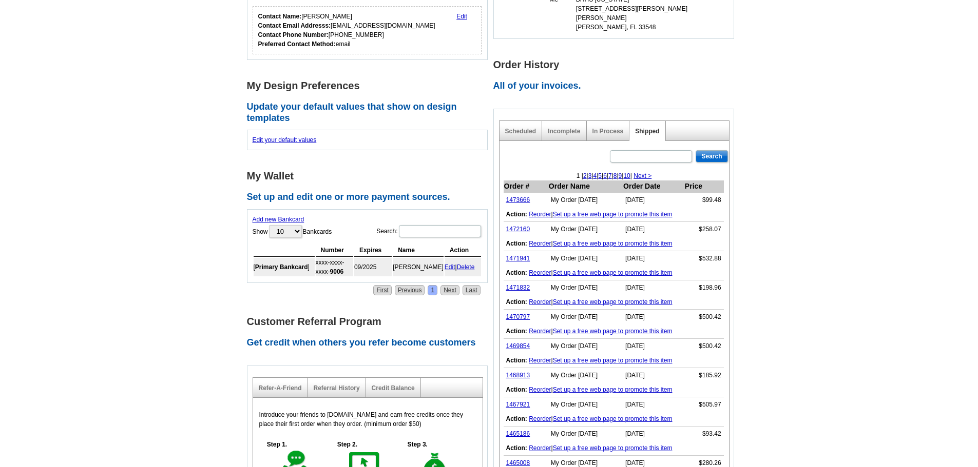
click at [588, 172] on link "3" at bounding box center [590, 175] width 4 height 7
click at [512, 314] on link "1459514" at bounding box center [518, 317] width 24 height 7
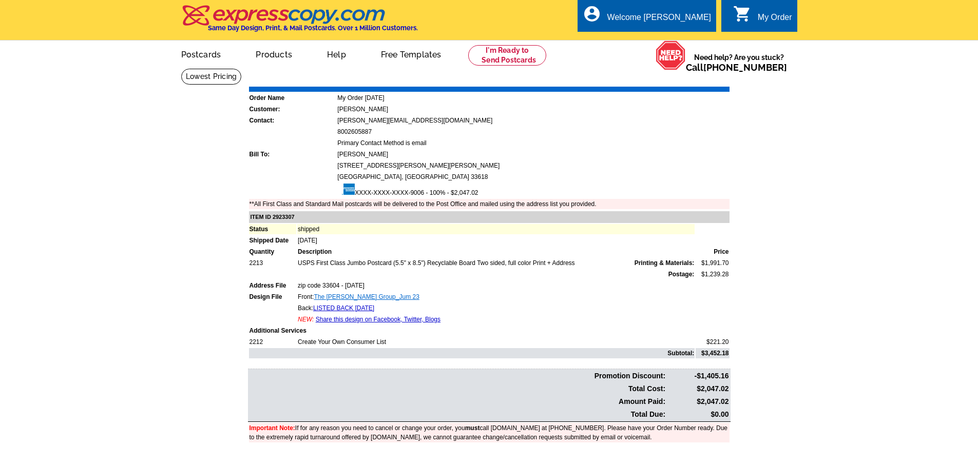
click at [349, 298] on link "The Waugh Group_Jum 23" at bounding box center [366, 297] width 105 height 7
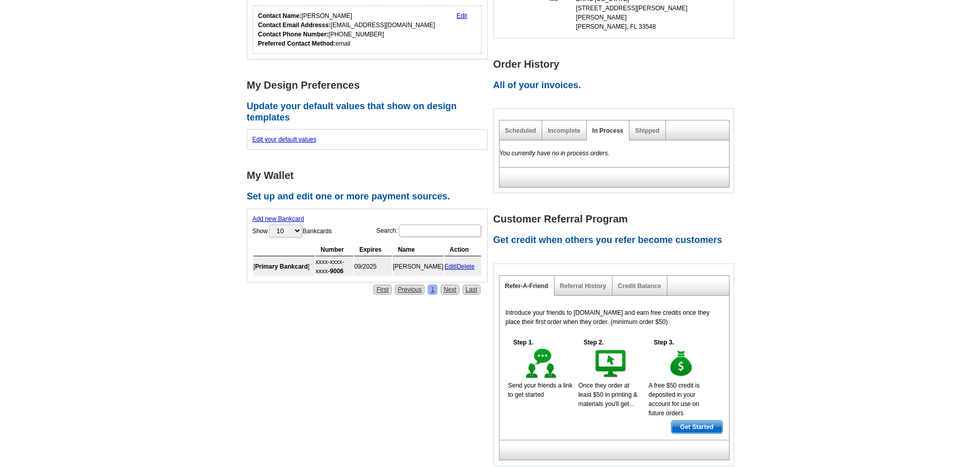
scroll to position [257, 0]
drag, startPoint x: 655, startPoint y: 128, endPoint x: 648, endPoint y: 125, distance: 7.8
click at [655, 128] on div "Shipped" at bounding box center [647, 131] width 36 height 20
click at [648, 128] on link "Shipped" at bounding box center [647, 131] width 24 height 7
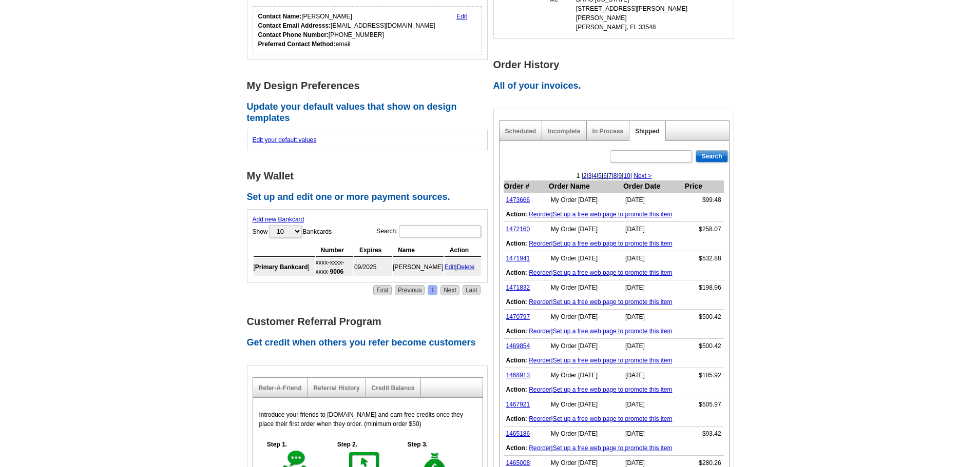
click at [588, 172] on link "3" at bounding box center [590, 175] width 4 height 7
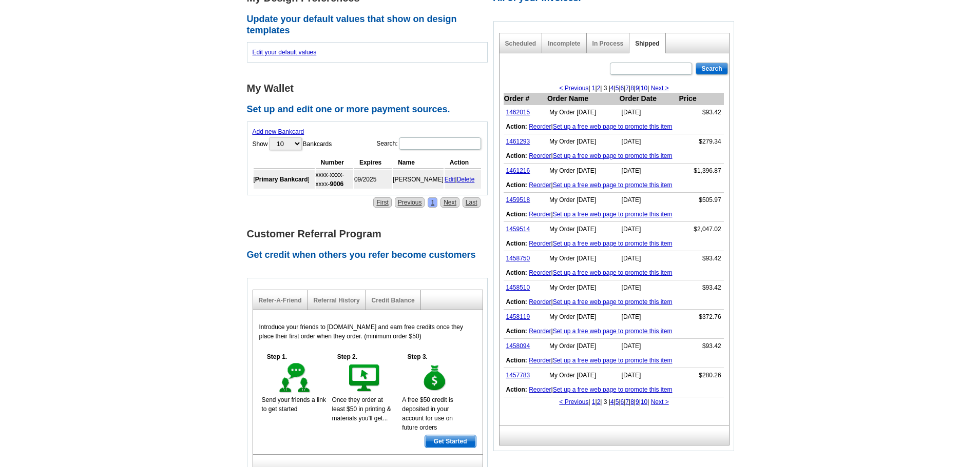
scroll to position [359, 0]
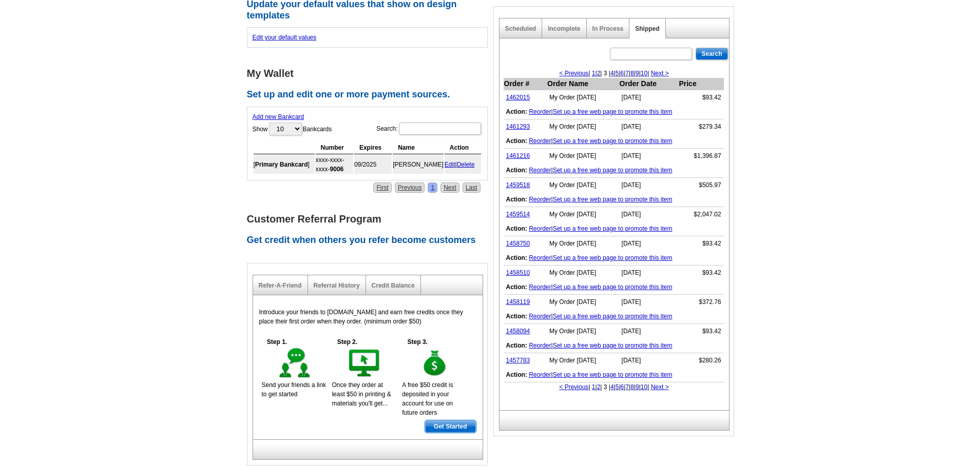
click at [610, 384] on link "4" at bounding box center [612, 387] width 4 height 7
click at [513, 94] on link "1457462" at bounding box center [518, 97] width 24 height 7
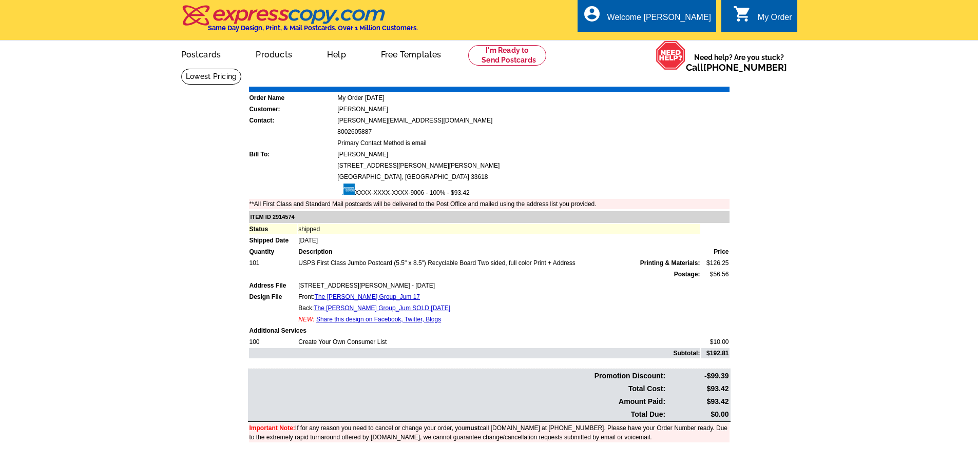
click at [703, 76] on link "Print Invoice" at bounding box center [702, 79] width 53 height 9
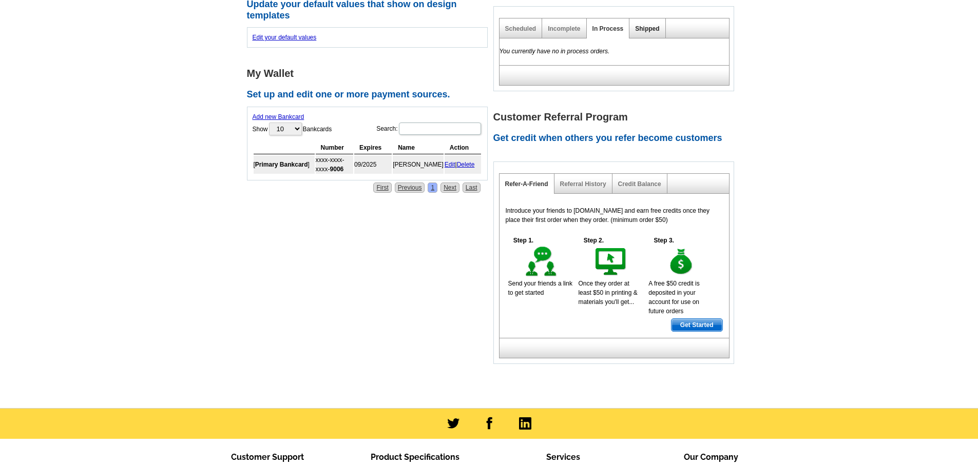
click at [654, 25] on link "Shipped" at bounding box center [647, 28] width 24 height 7
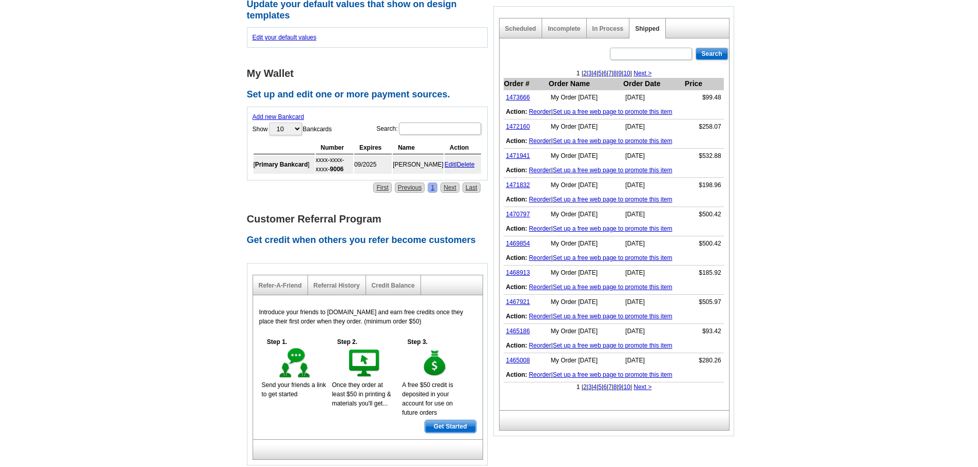
click at [593, 70] on link "4" at bounding box center [595, 73] width 4 height 7
click at [515, 123] on link "1457331" at bounding box center [518, 126] width 24 height 7
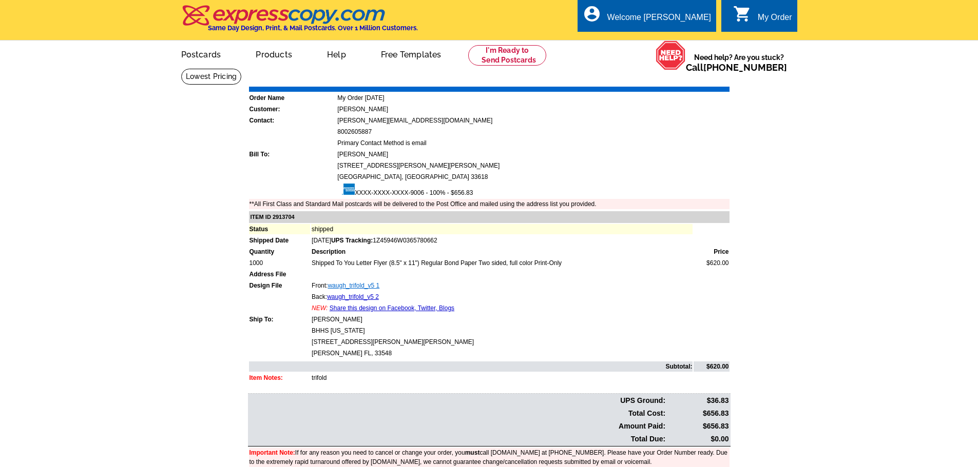
click at [353, 285] on link "waugh_trifold_v5 1" at bounding box center [353, 285] width 52 height 7
click at [701, 82] on link "Print Invoice" at bounding box center [702, 79] width 53 height 9
click at [339, 284] on link "waugh_trifold_v5 1" at bounding box center [353, 285] width 52 height 7
click at [367, 294] on link "waugh_trifold_v5 2" at bounding box center [353, 297] width 52 height 7
click at [357, 285] on link "waugh_trifold_v5 1" at bounding box center [353, 285] width 52 height 7
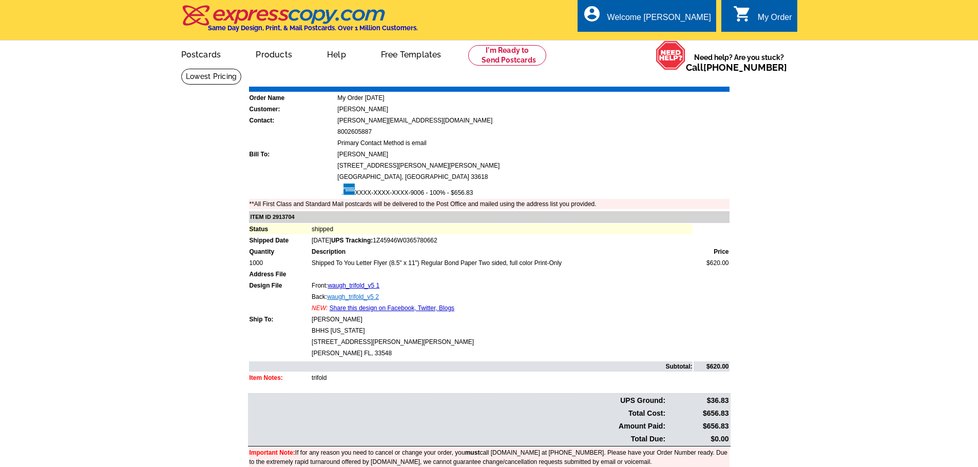
click at [341, 295] on link "waugh_trifold_v5 2" at bounding box center [353, 297] width 52 height 7
click at [340, 288] on link "waugh_trifold_v5 1" at bounding box center [353, 285] width 52 height 7
